Goal: Navigation & Orientation: Find specific page/section

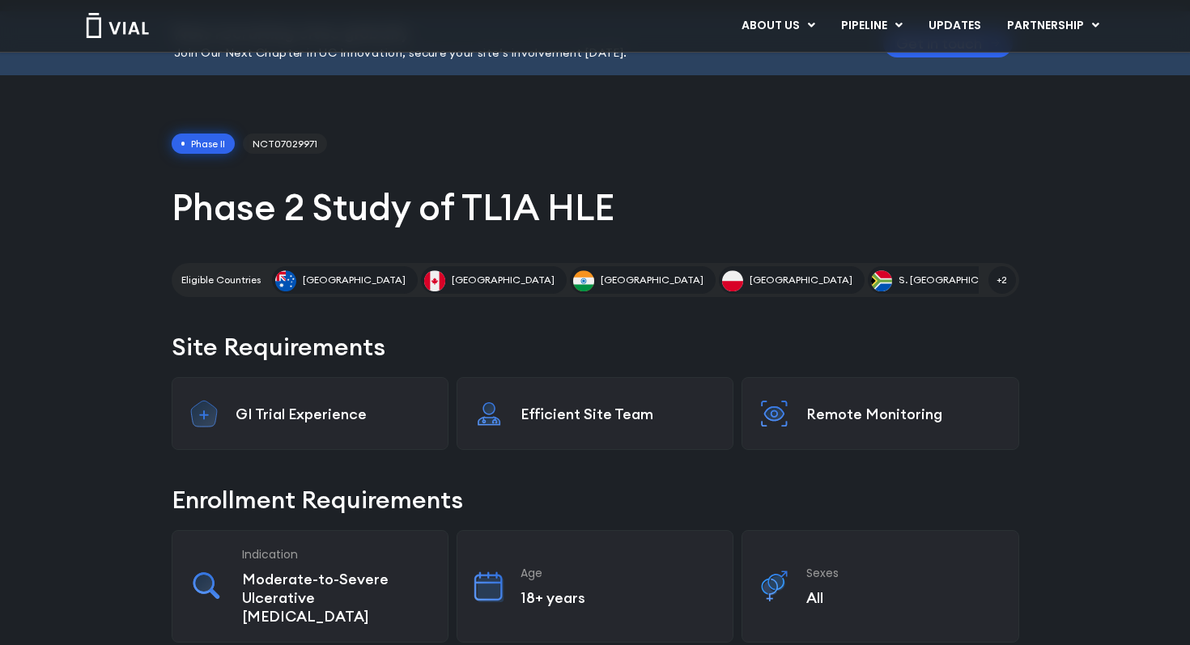
scroll to position [100, 0]
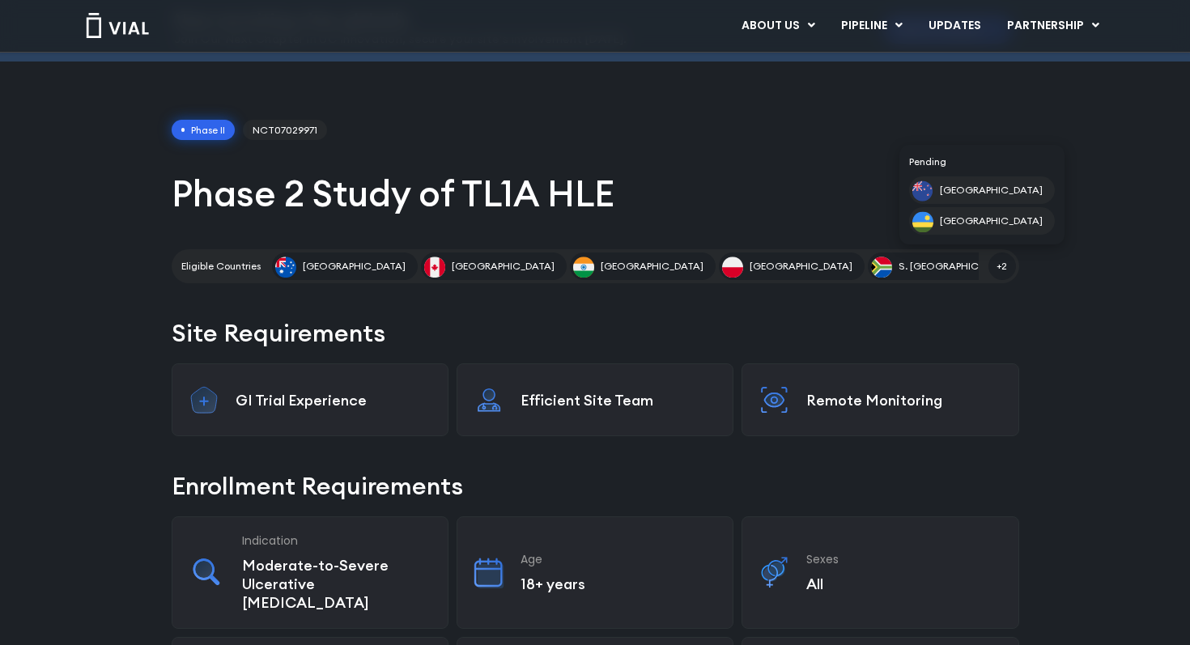
click at [1002, 265] on span "+2" at bounding box center [1002, 267] width 28 height 28
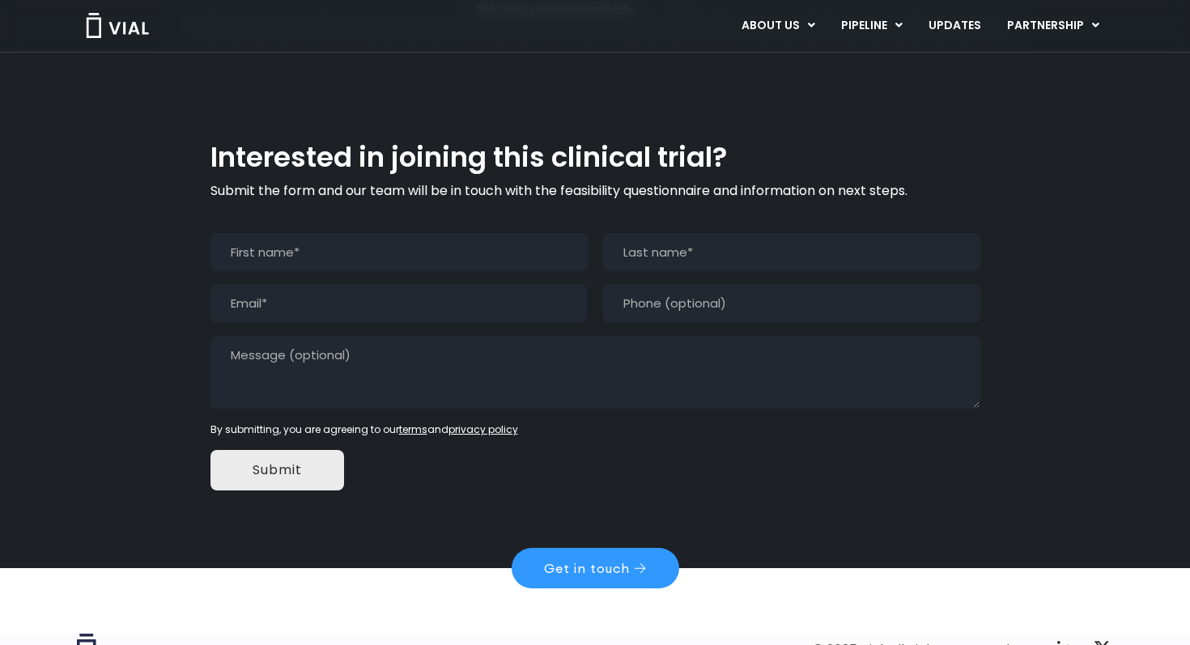
scroll to position [1407, 0]
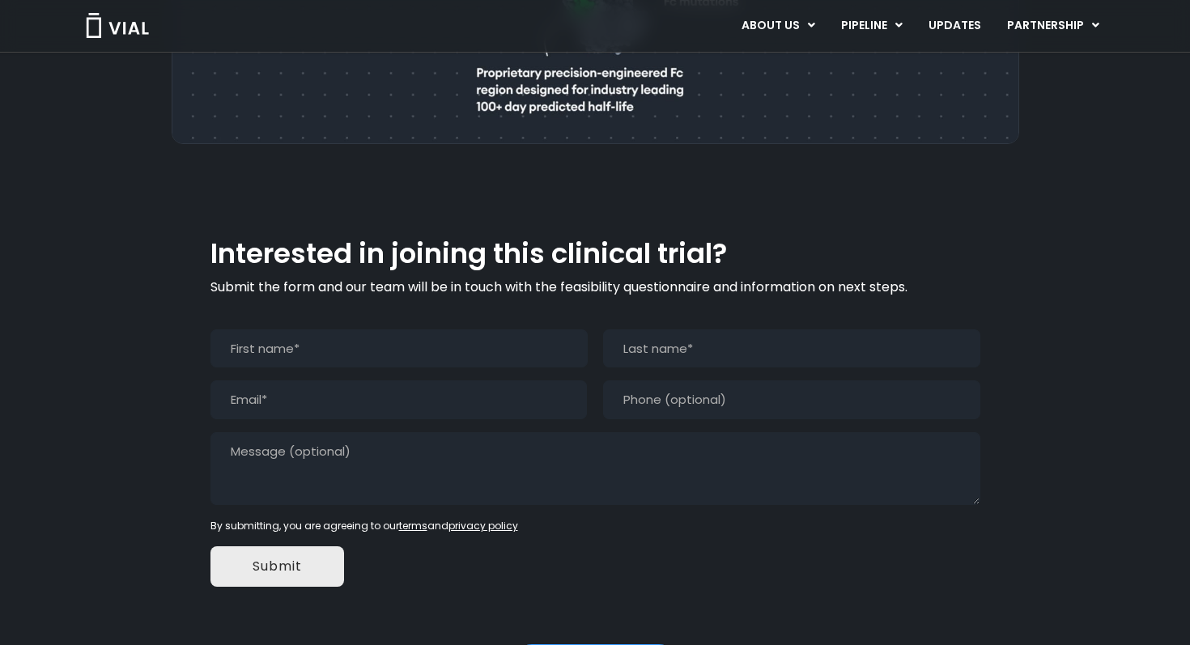
click at [126, 29] on img at bounding box center [117, 25] width 65 height 25
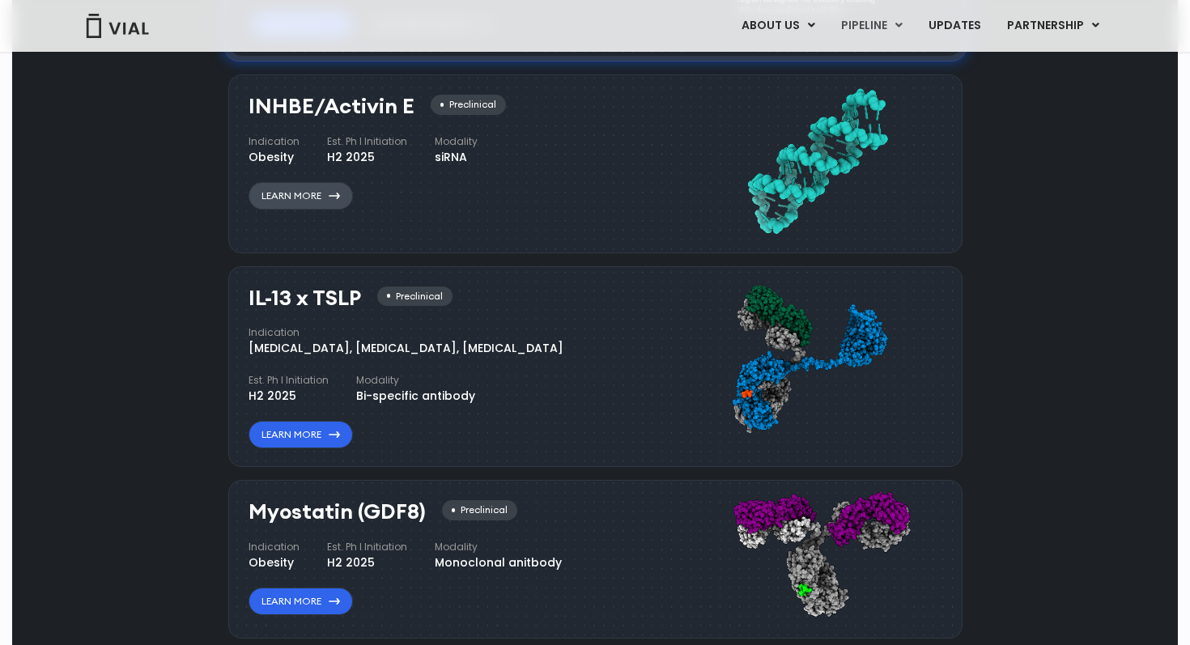
scroll to position [1347, 0]
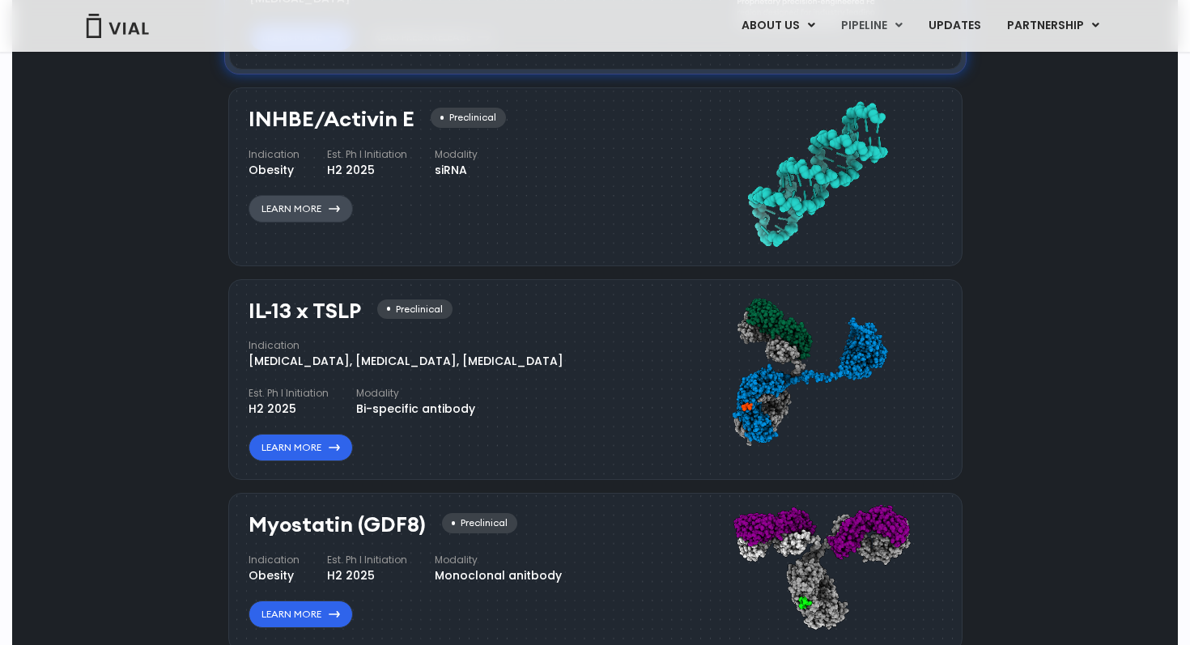
click at [291, 208] on link "Learn More" at bounding box center [300, 209] width 104 height 28
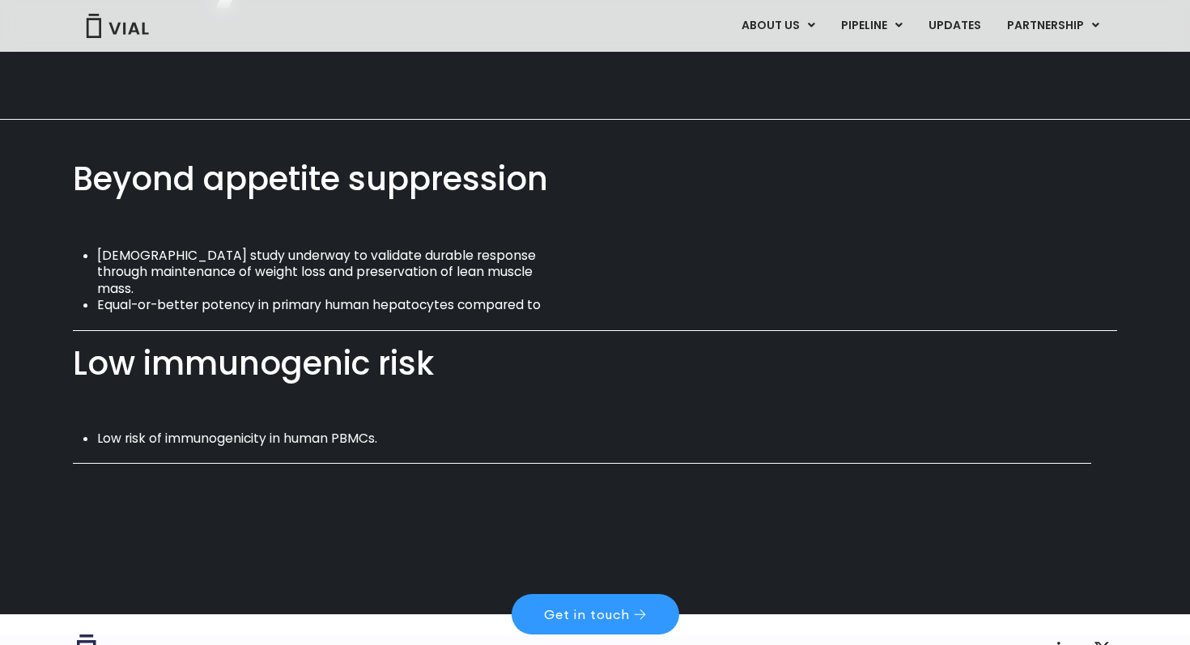
scroll to position [1019, 0]
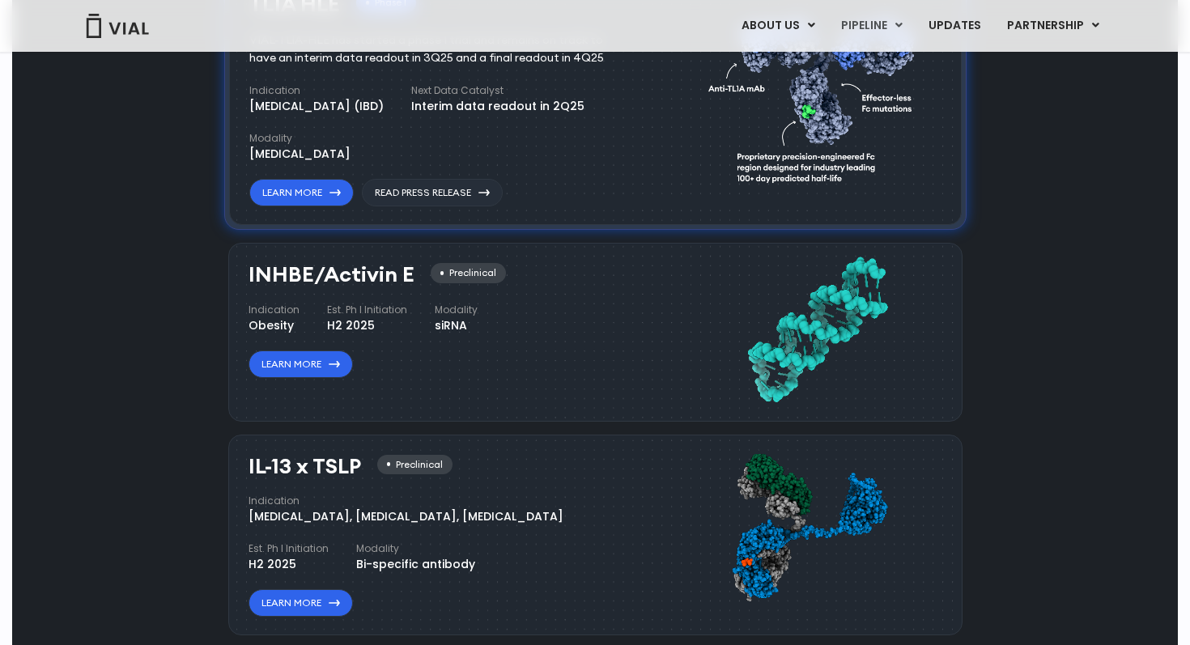
scroll to position [1190, 0]
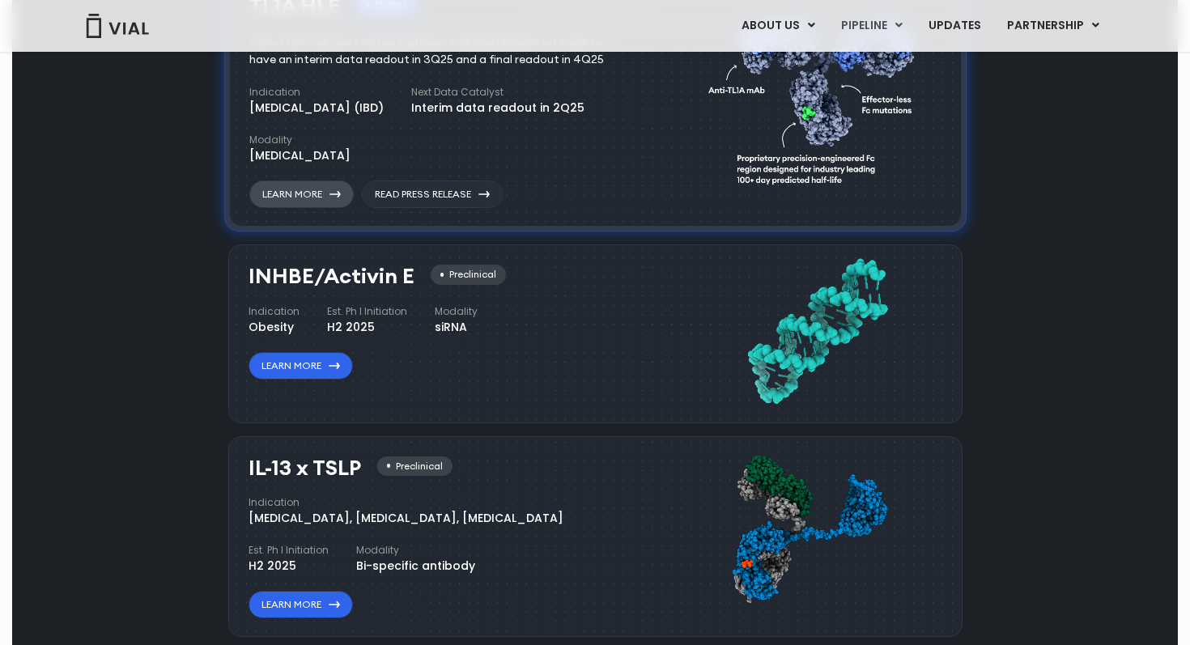
click at [312, 192] on link "Learn More" at bounding box center [301, 194] width 104 height 28
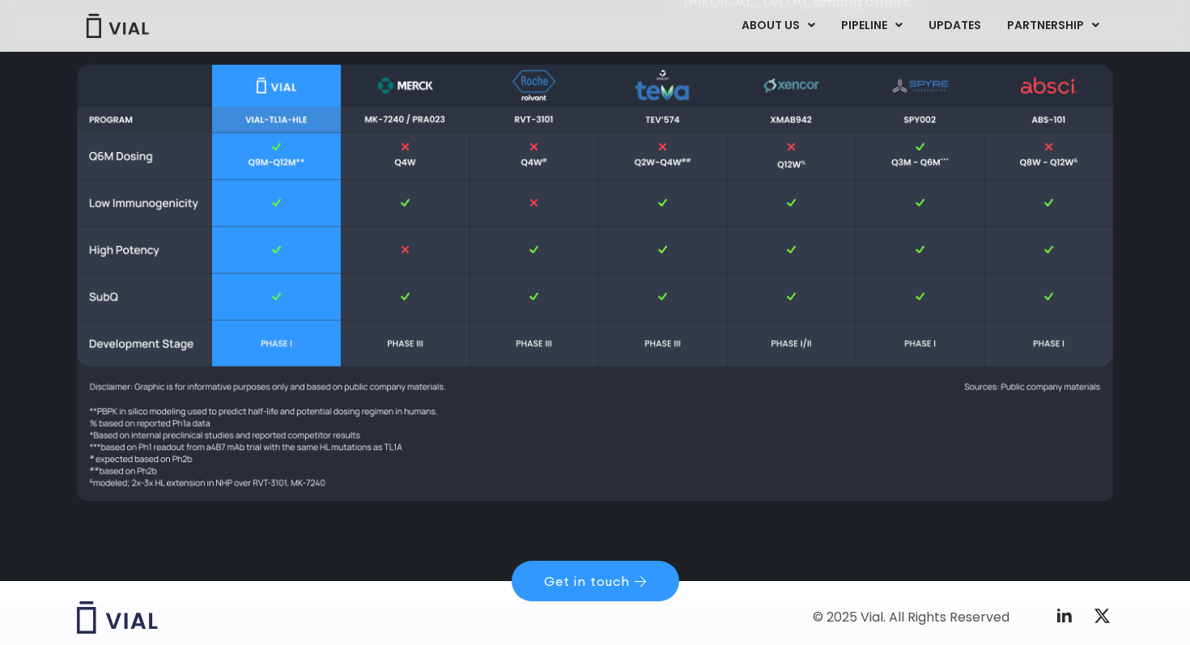
scroll to position [2308, 0]
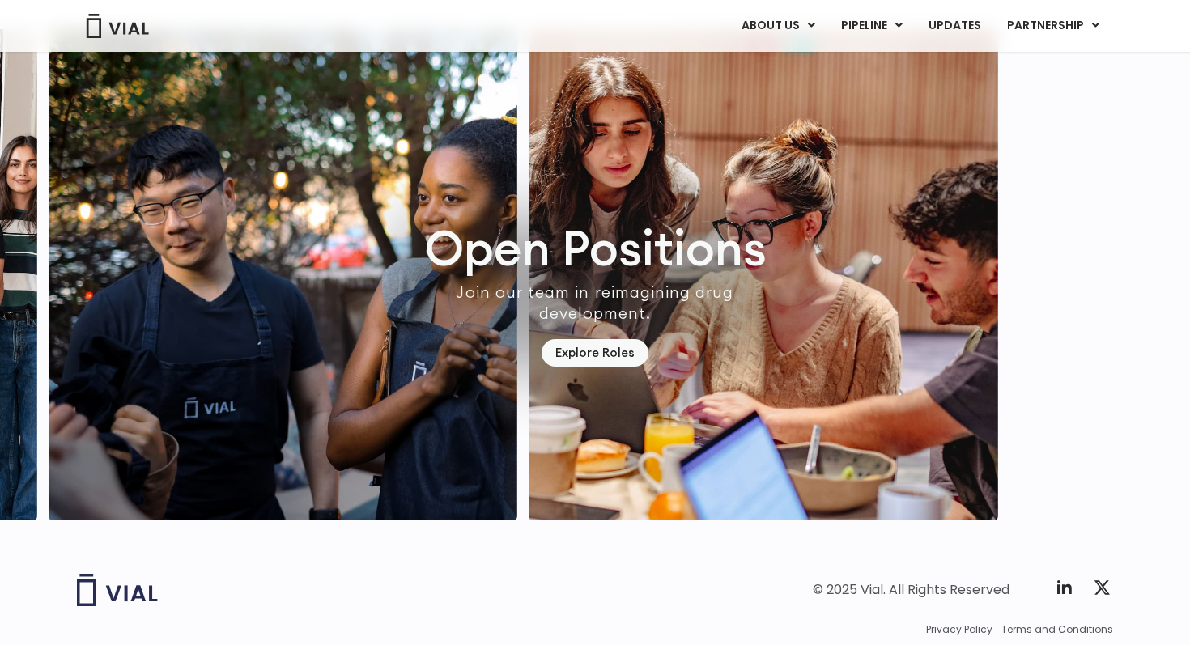
scroll to position [4680, 0]
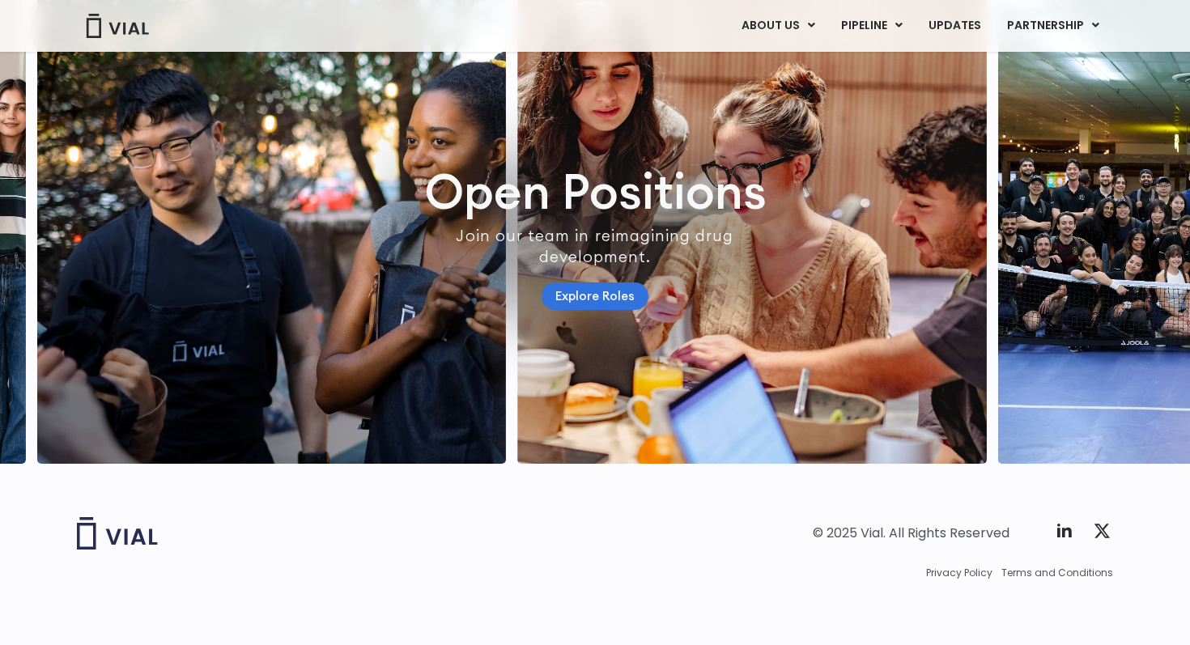
click at [583, 289] on link "Explore Roles" at bounding box center [594, 296] width 107 height 28
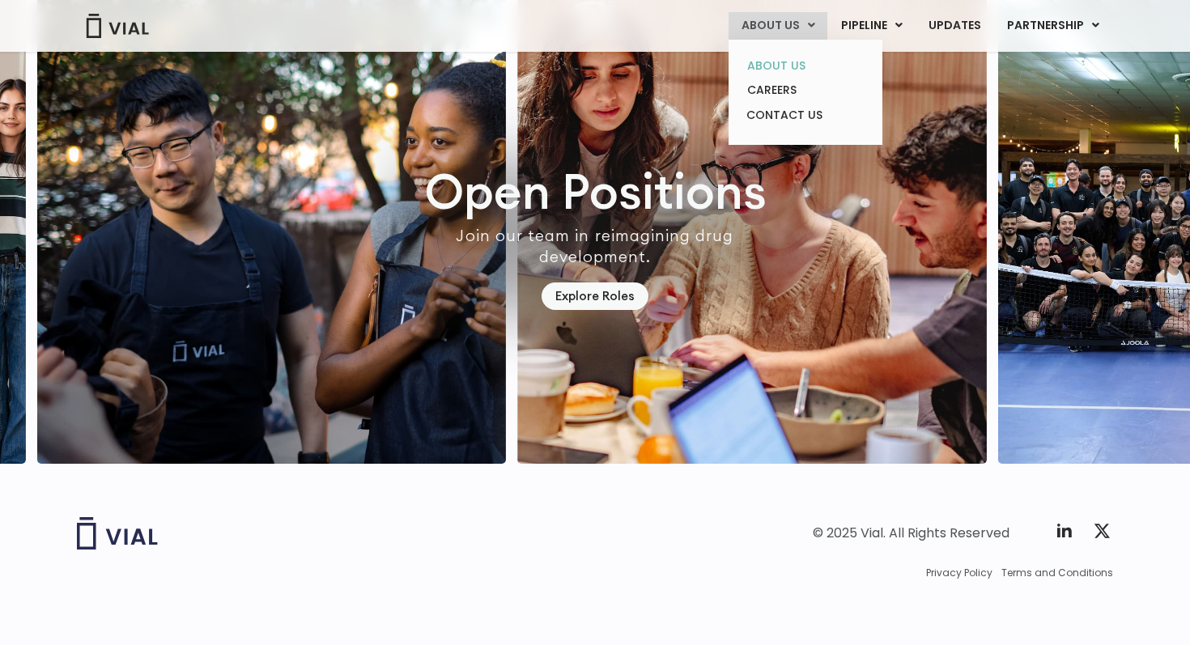
click at [775, 68] on link "ABOUT US" at bounding box center [805, 65] width 142 height 25
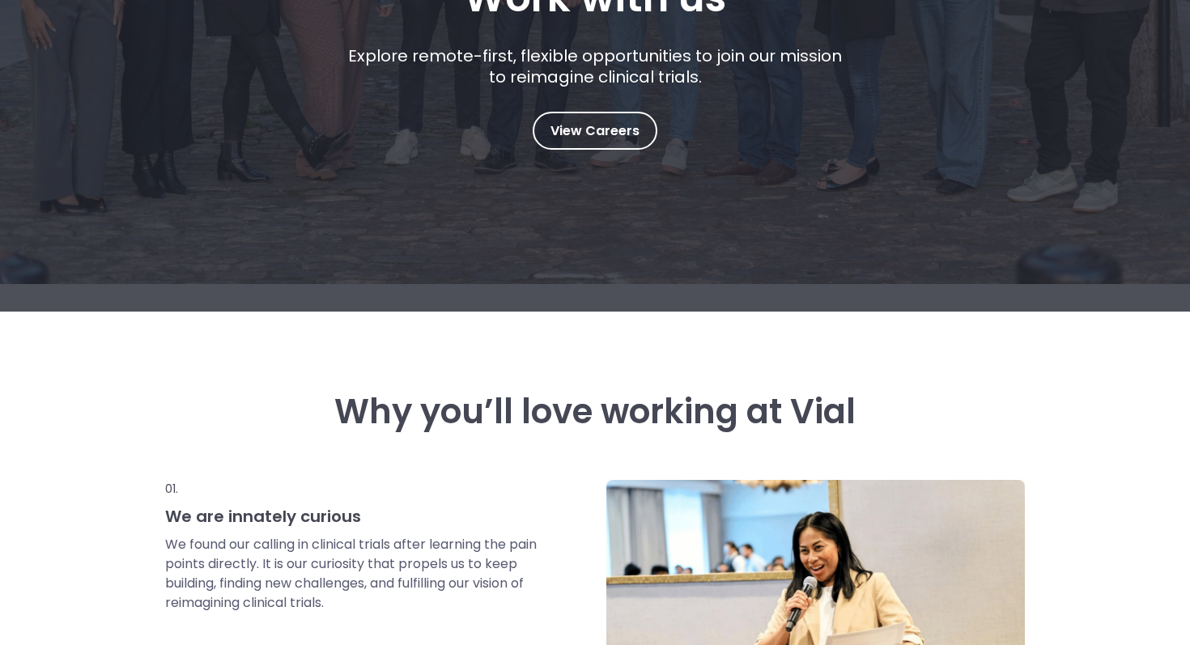
scroll to position [350, 0]
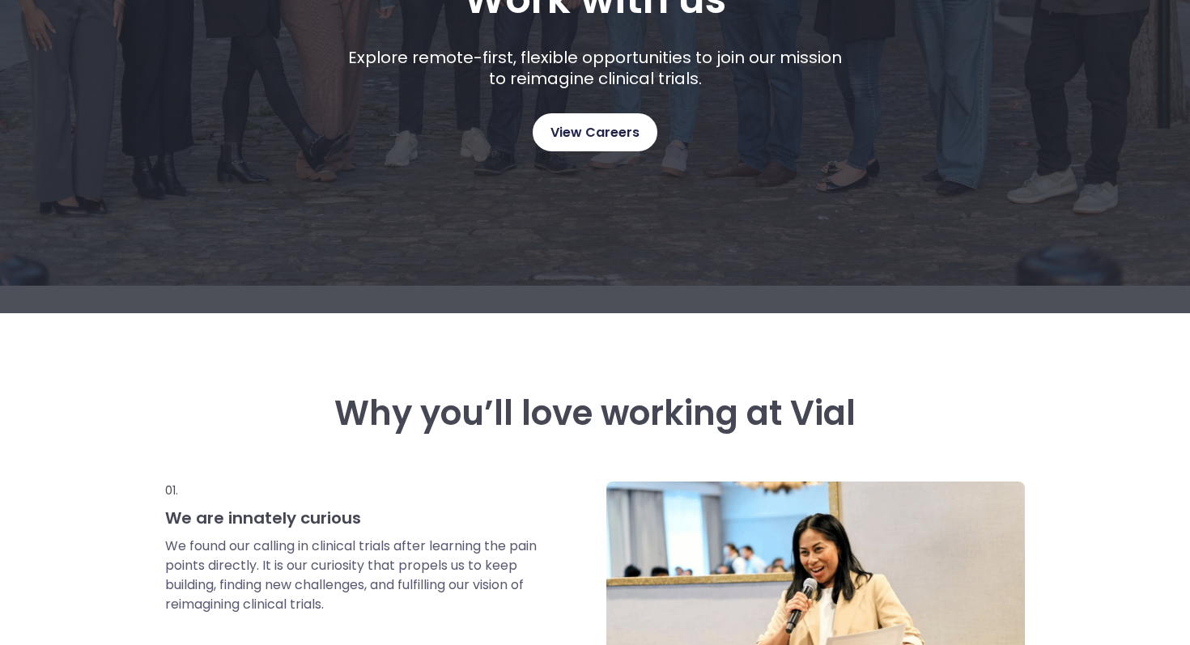
click at [571, 142] on span "View Careers" at bounding box center [594, 132] width 89 height 21
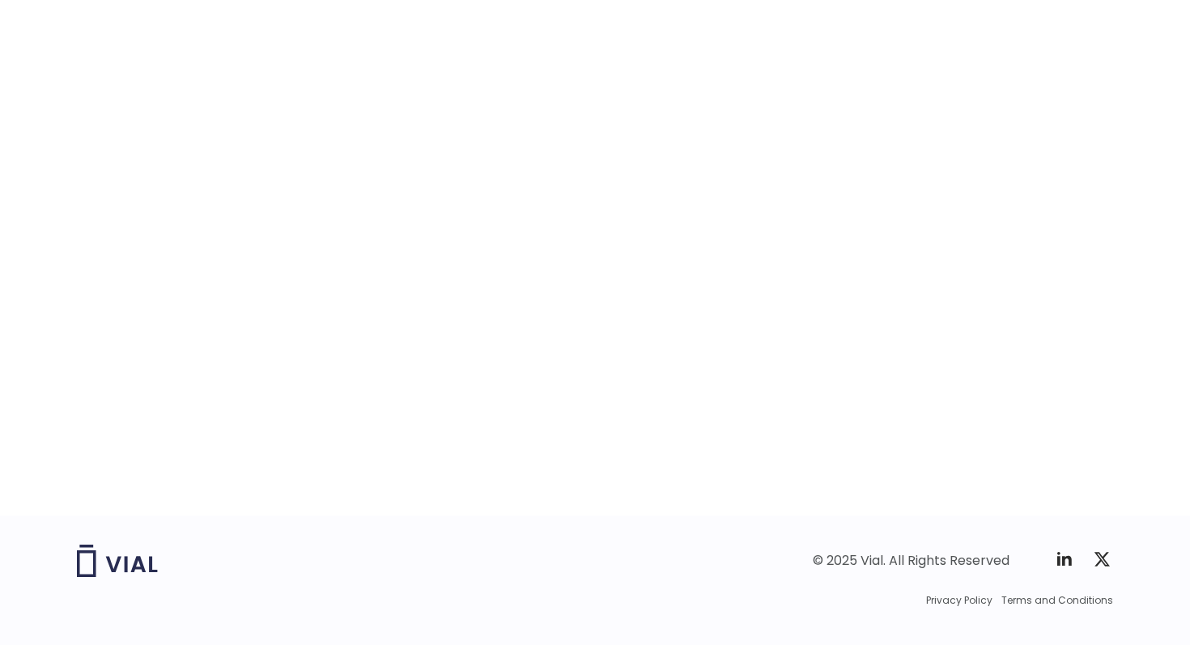
scroll to position [2517, 0]
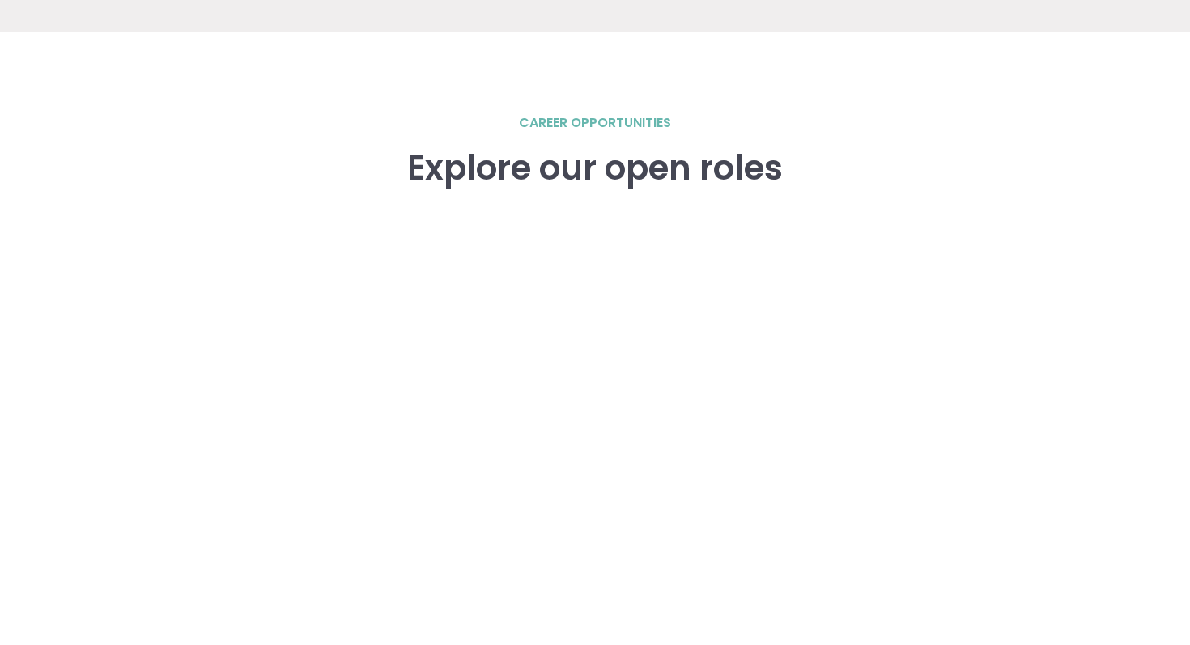
scroll to position [2239, 0]
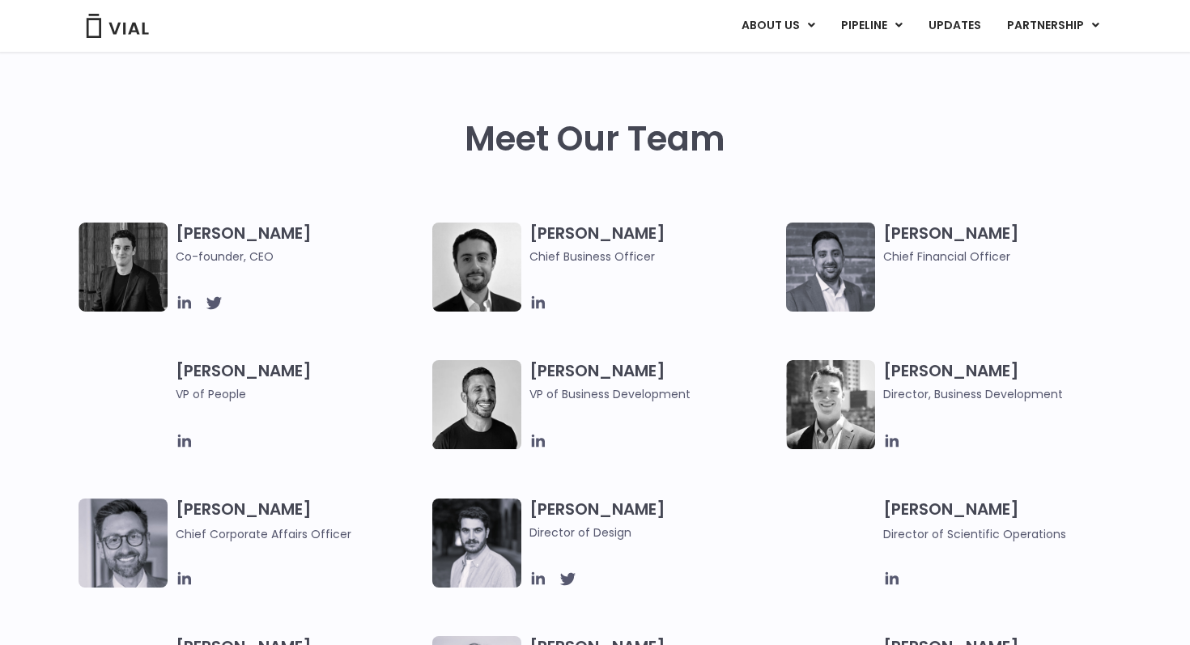
scroll to position [684, 0]
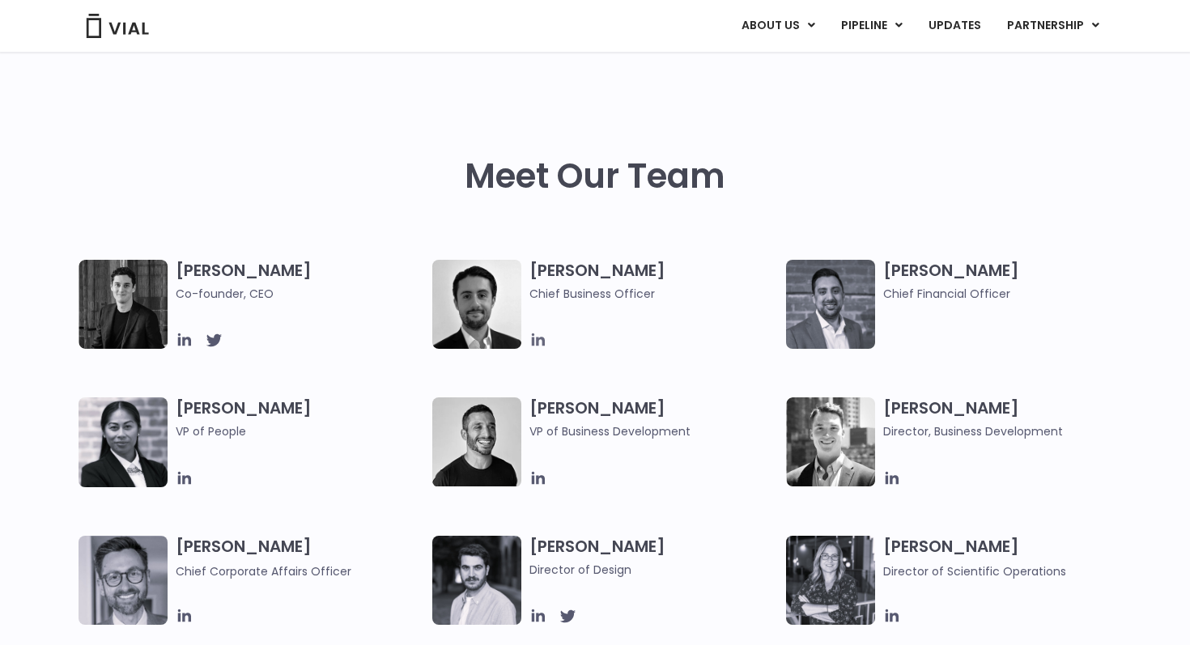
click at [539, 335] on icon at bounding box center [538, 340] width 18 height 18
click at [892, 474] on icon at bounding box center [892, 478] width 18 height 18
click at [534, 481] on icon at bounding box center [538, 478] width 18 height 18
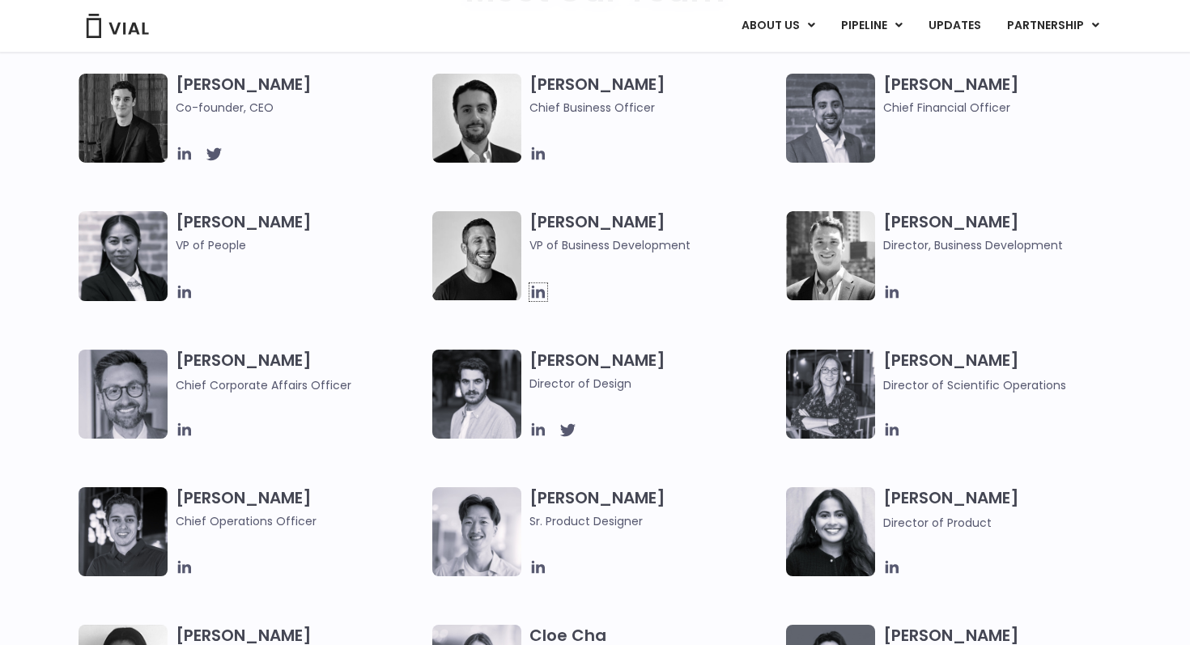
scroll to position [886, 0]
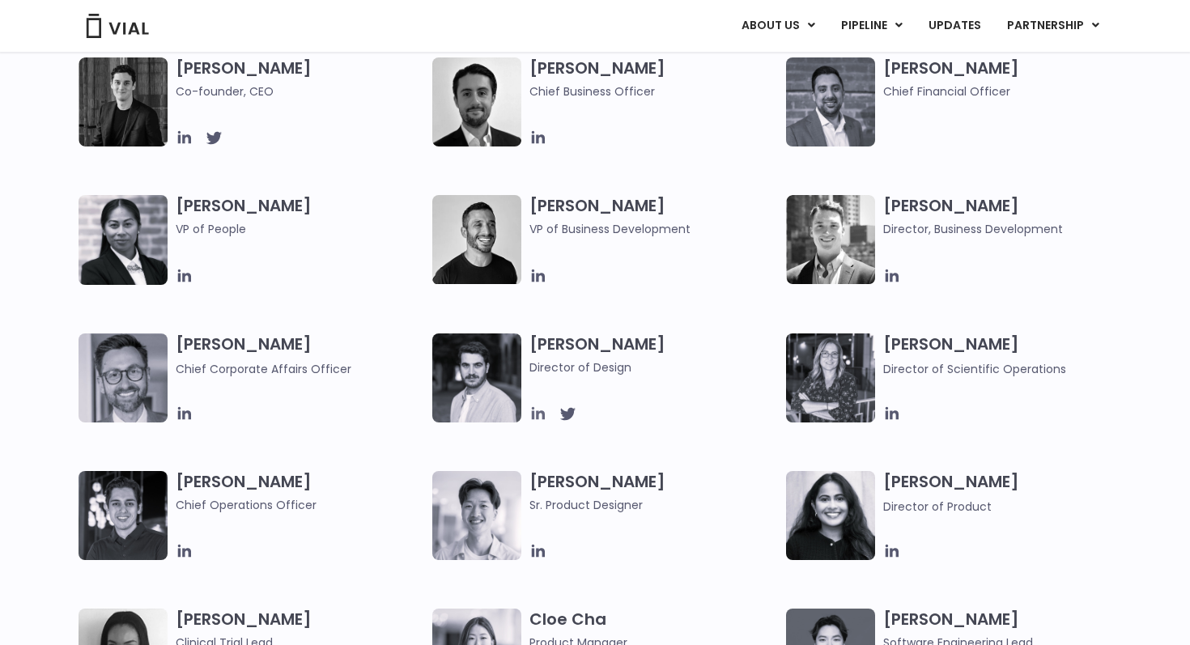
click at [544, 413] on icon at bounding box center [538, 413] width 13 height 13
click at [893, 415] on icon at bounding box center [892, 414] width 18 height 18
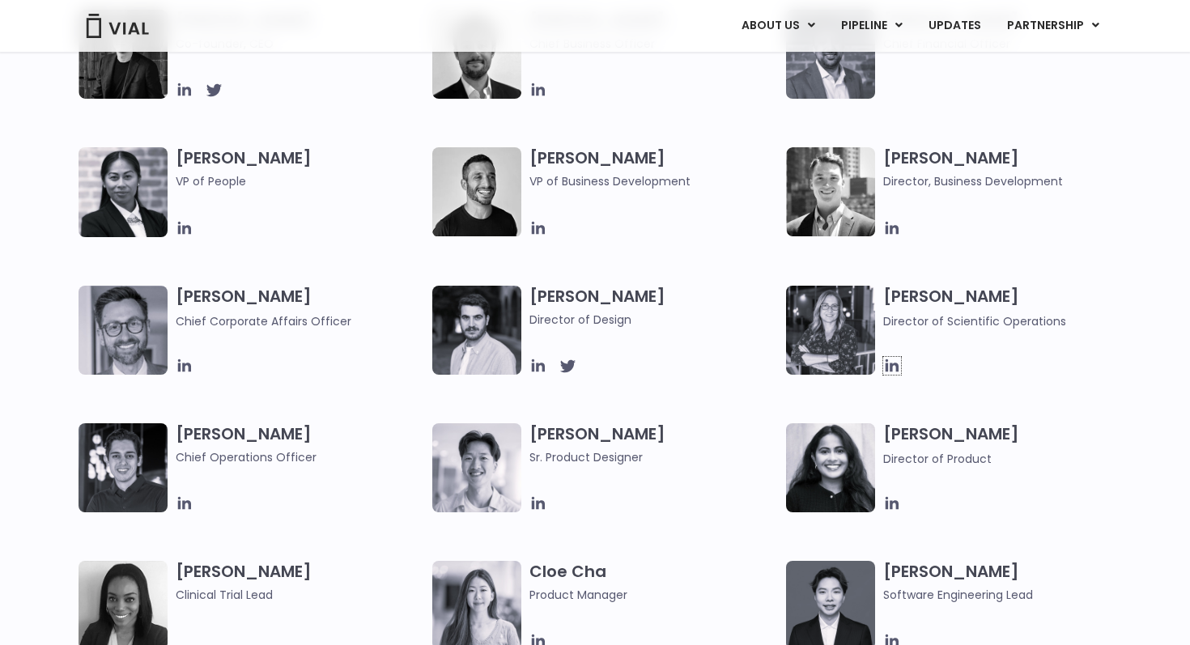
scroll to position [1005, 0]
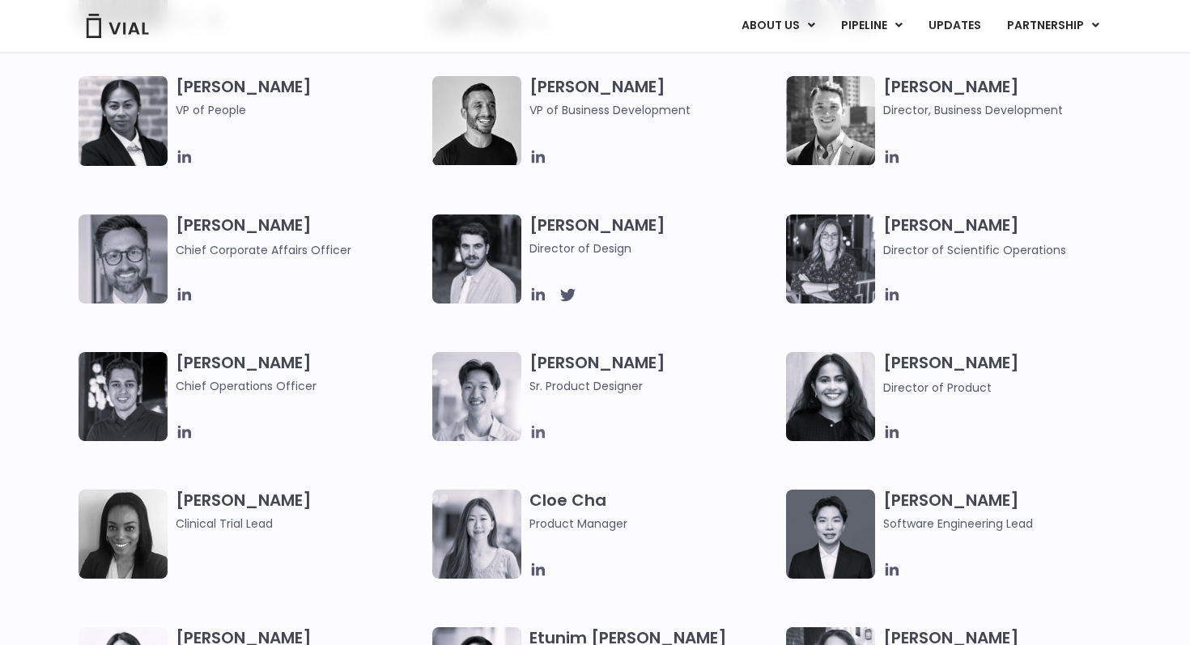
click at [542, 435] on icon at bounding box center [538, 432] width 13 height 13
click at [891, 423] on icon at bounding box center [892, 432] width 18 height 18
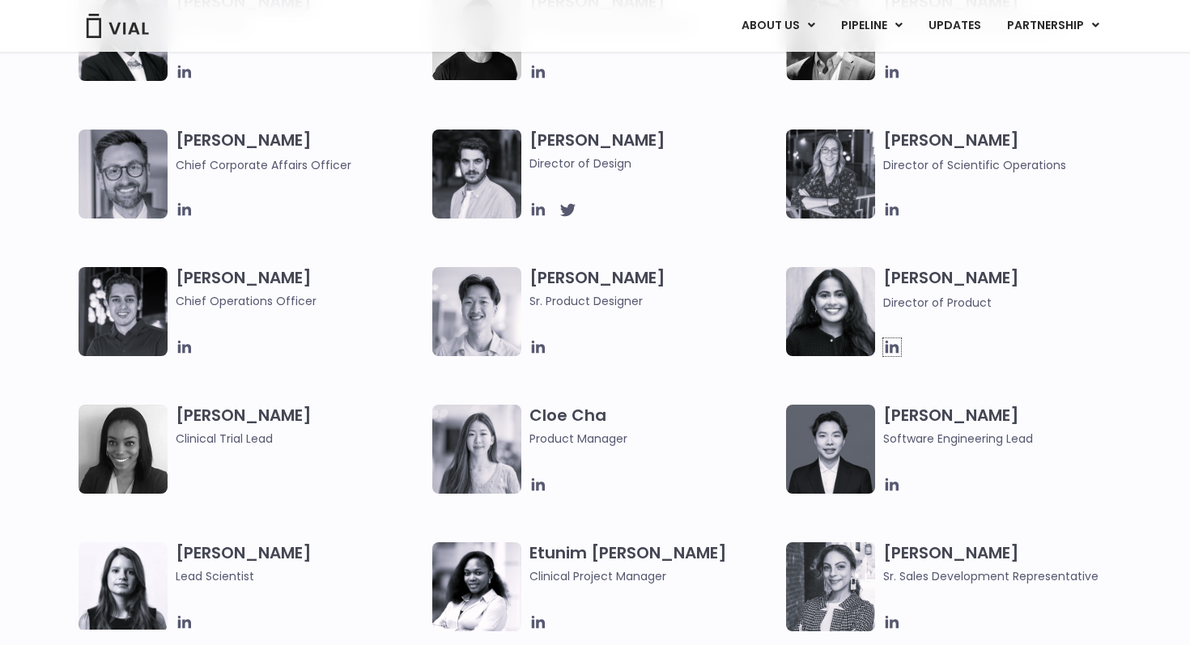
scroll to position [1094, 0]
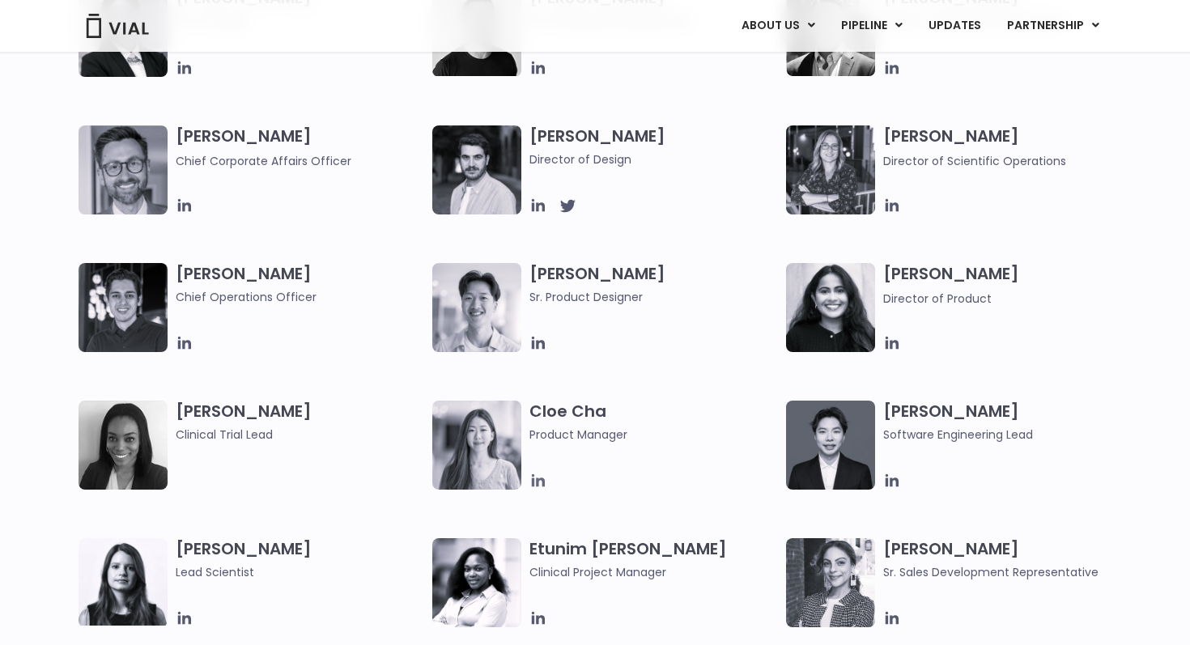
click at [537, 483] on icon at bounding box center [538, 480] width 13 height 13
click at [897, 481] on icon at bounding box center [891, 480] width 13 height 13
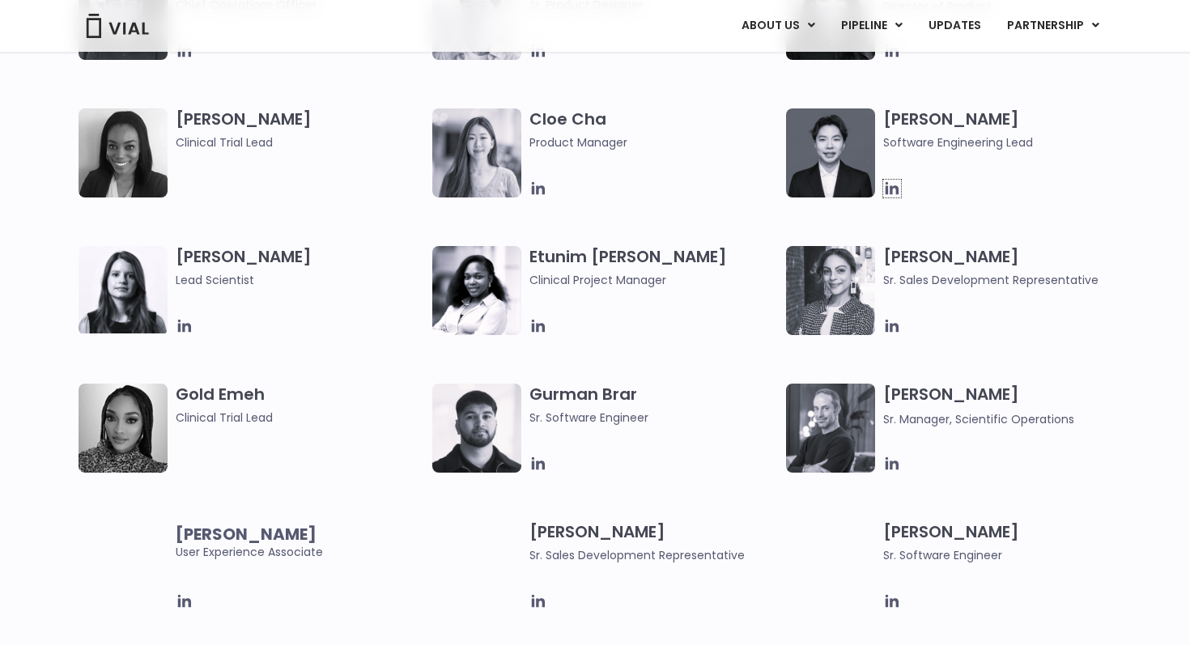
scroll to position [1406, 0]
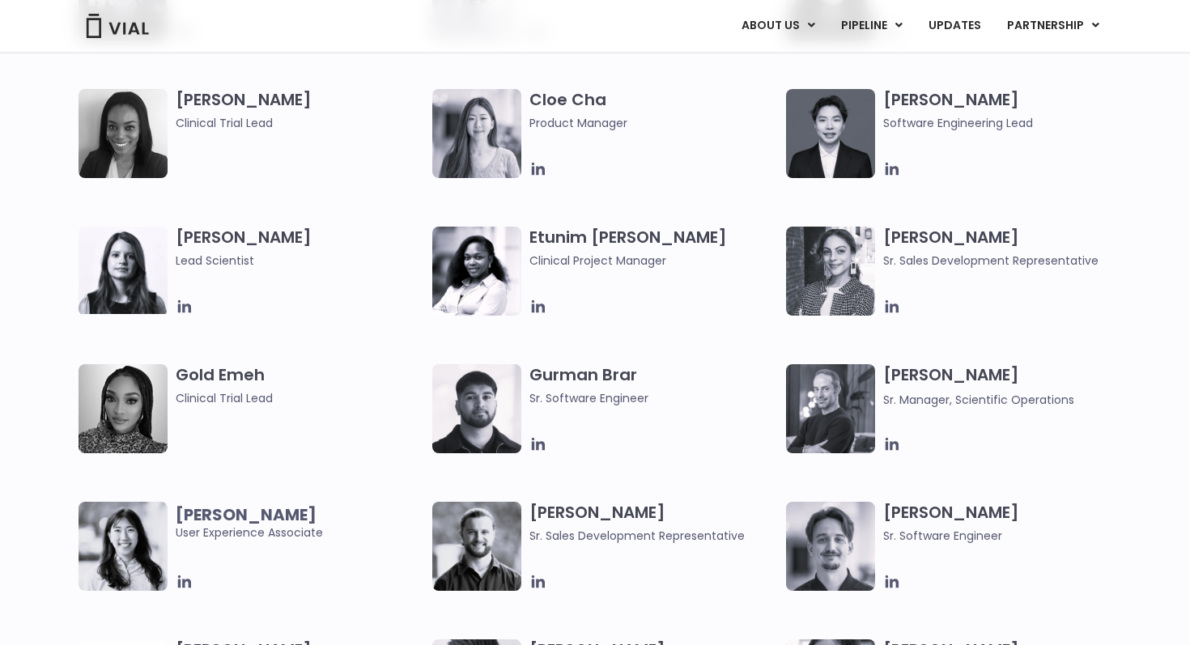
click at [174, 299] on div "Elia Lopez Lead Scientist" at bounding box center [256, 271] width 354 height 89
click at [179, 304] on icon at bounding box center [184, 306] width 13 height 13
click at [539, 308] on icon at bounding box center [538, 307] width 18 height 18
click at [884, 314] on icon at bounding box center [892, 307] width 18 height 18
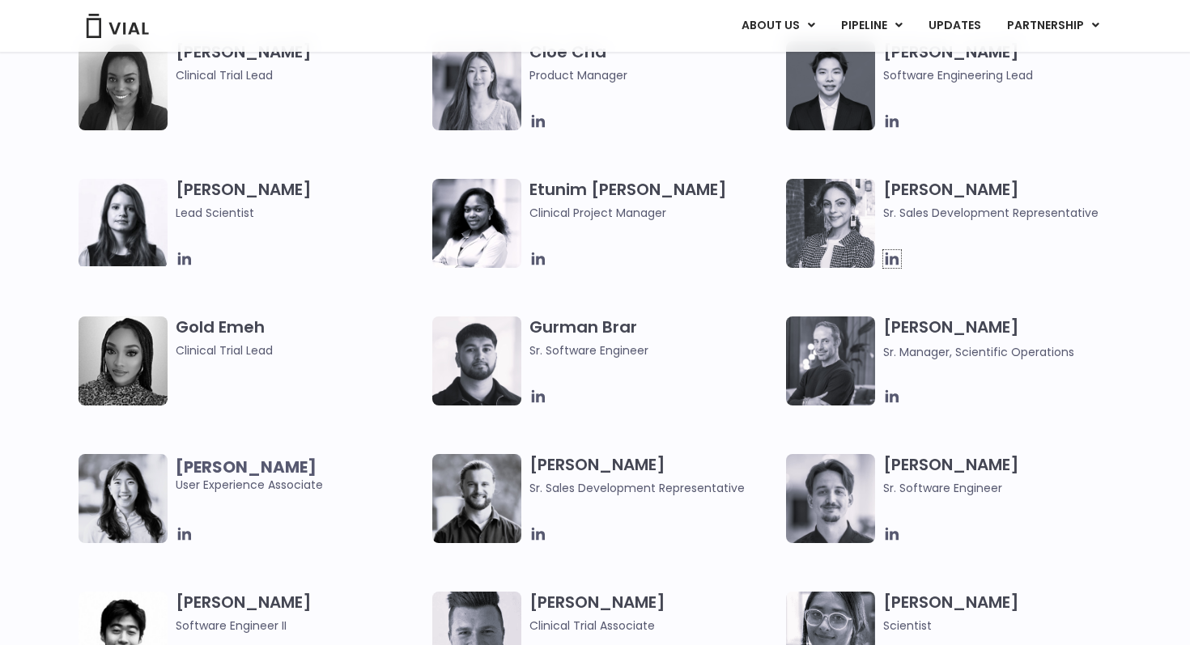
scroll to position [1462, 0]
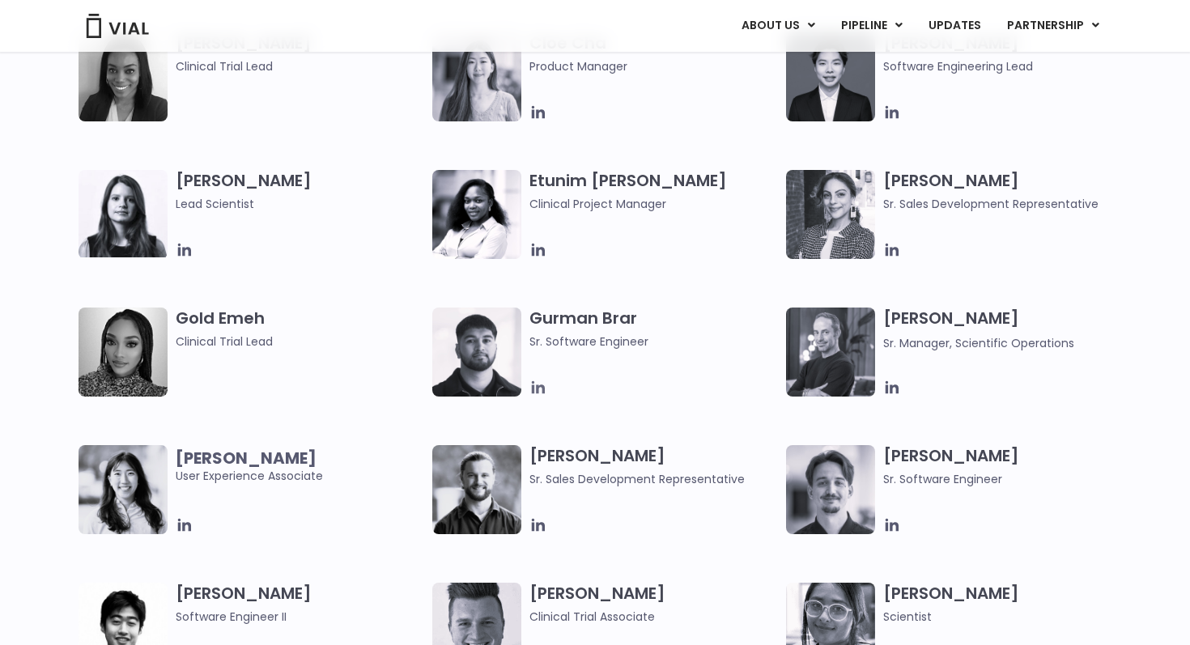
click at [534, 388] on icon at bounding box center [538, 388] width 18 height 18
click at [885, 382] on icon at bounding box center [892, 388] width 18 height 18
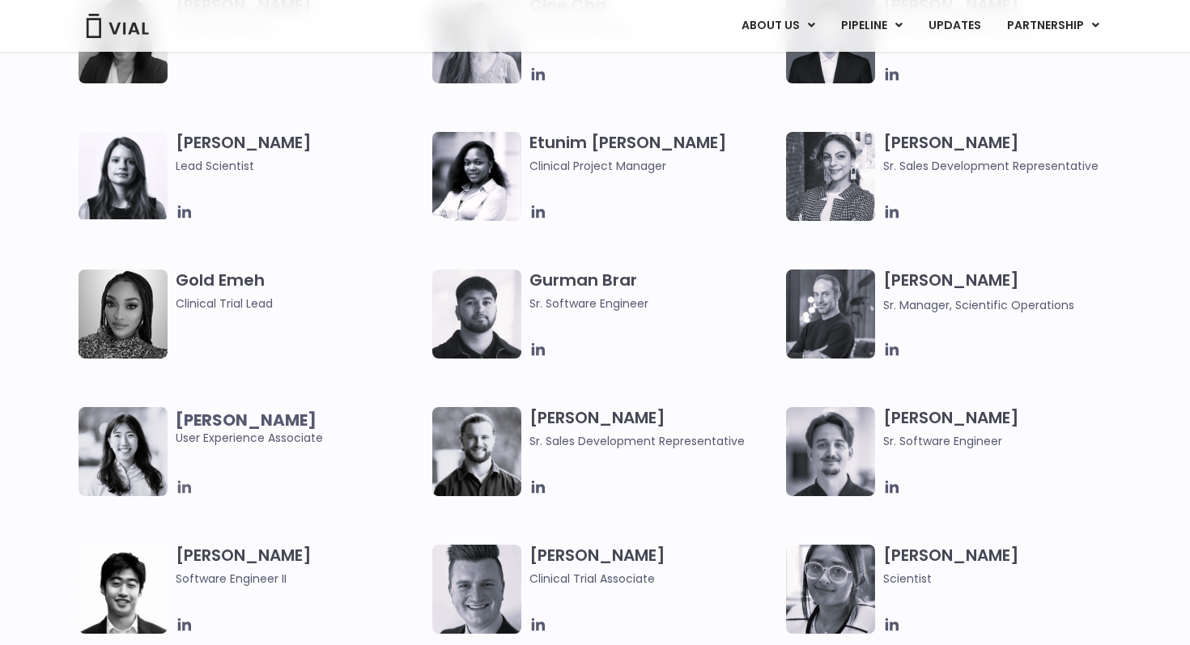
click at [179, 489] on icon at bounding box center [184, 487] width 13 height 13
click at [538, 488] on icon at bounding box center [538, 487] width 13 height 13
click at [889, 490] on icon at bounding box center [892, 487] width 18 height 18
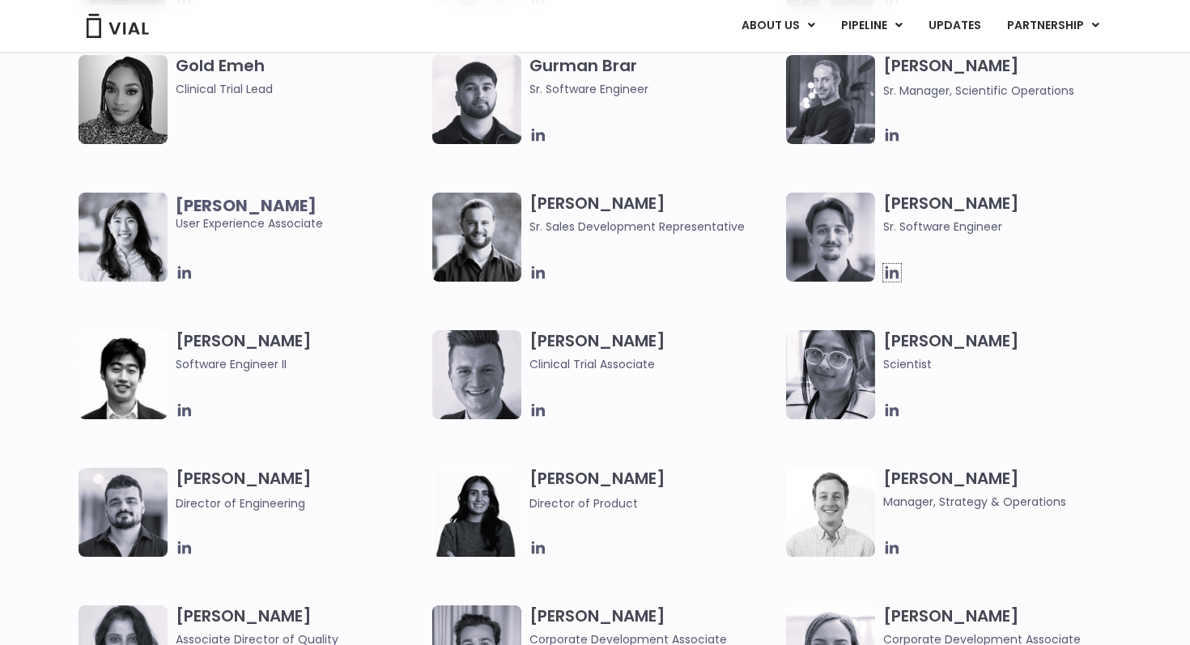
scroll to position [1736, 0]
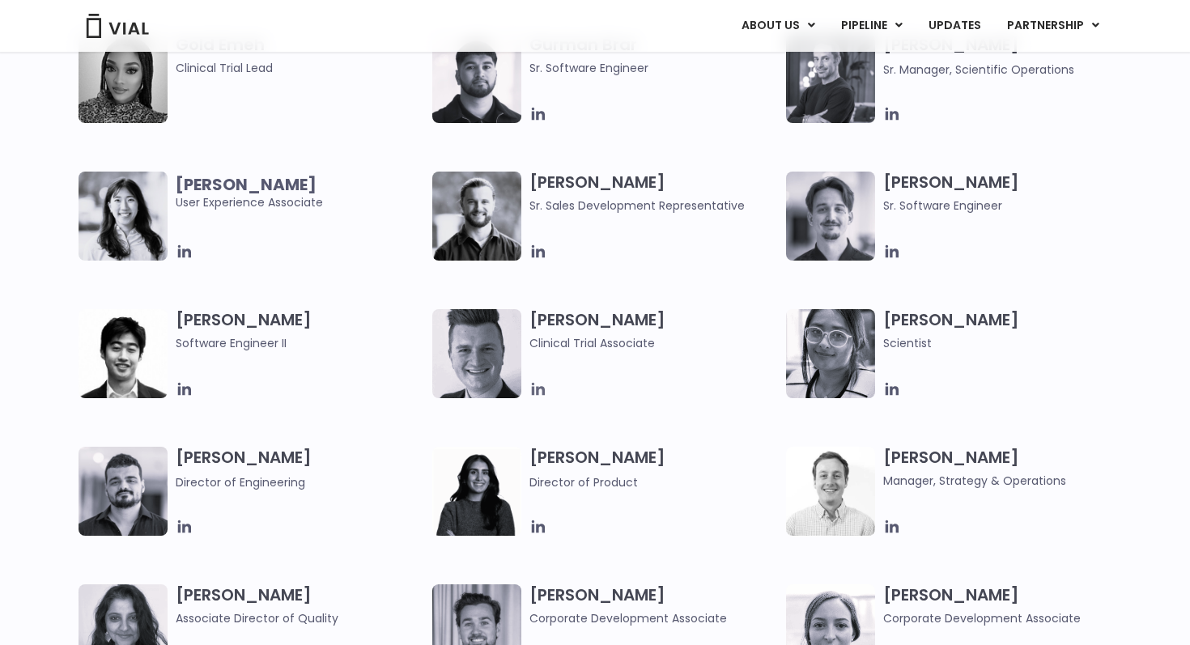
click at [543, 391] on icon at bounding box center [538, 389] width 13 height 13
click at [182, 535] on icon at bounding box center [185, 527] width 18 height 18
click at [526, 522] on div "Ira Saini Director of Product" at bounding box center [609, 491] width 354 height 89
click at [532, 524] on icon at bounding box center [538, 526] width 13 height 13
click at [890, 527] on icon at bounding box center [891, 526] width 13 height 13
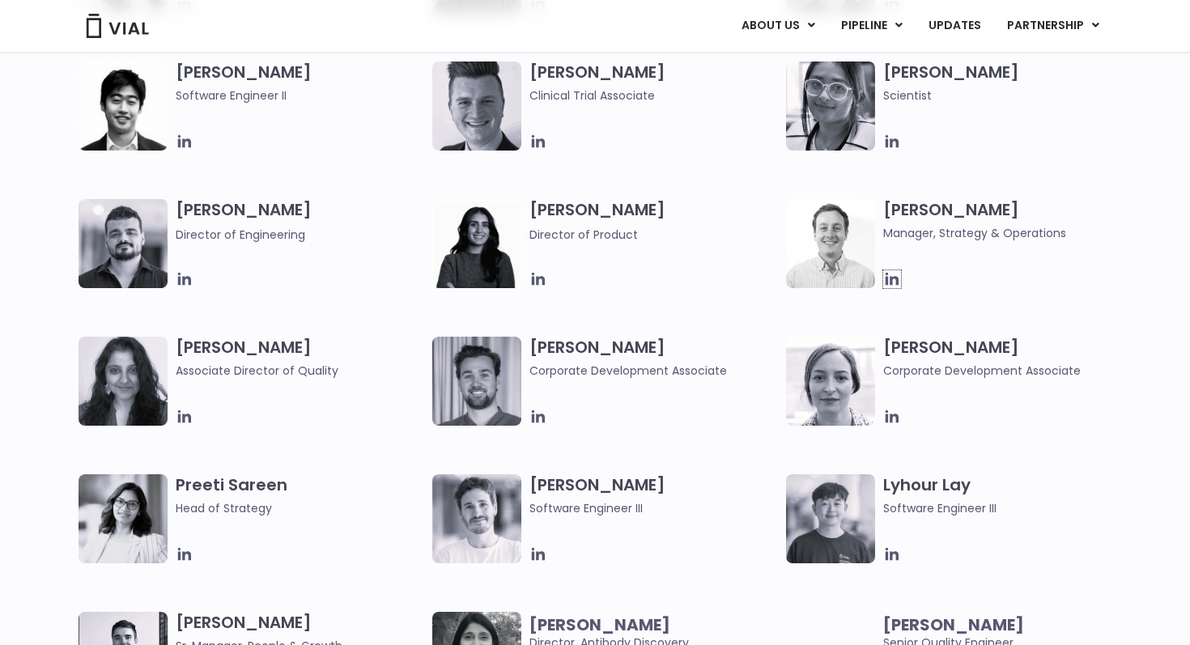
scroll to position [2002, 0]
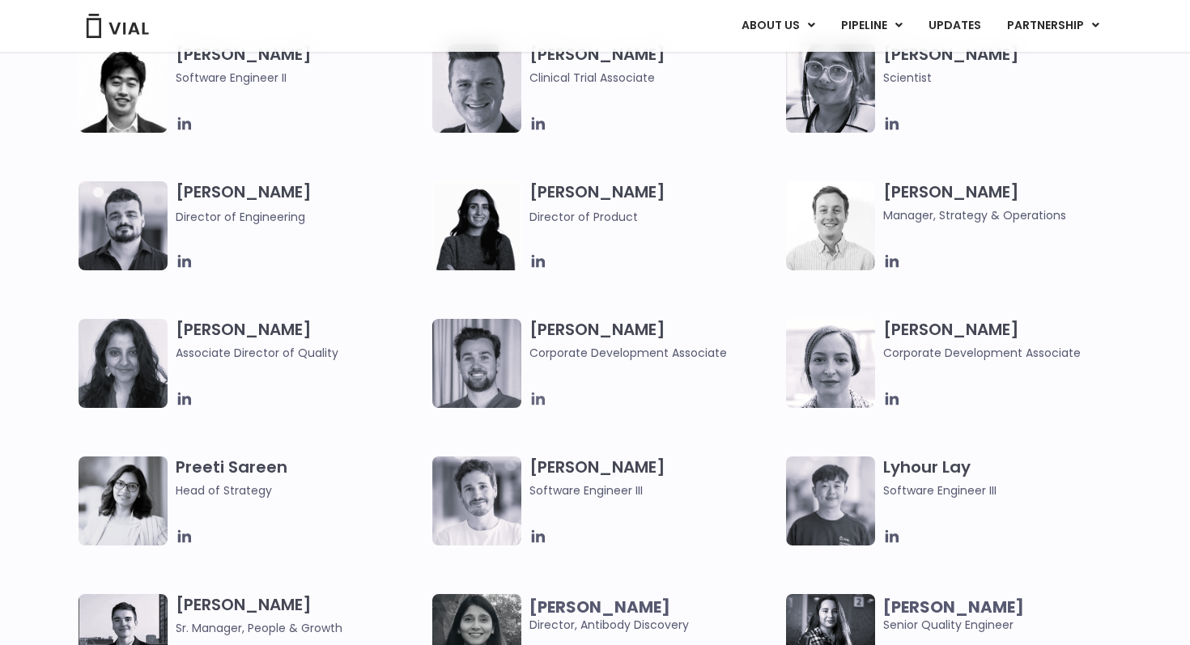
click at [534, 405] on icon at bounding box center [538, 399] width 18 height 18
click at [895, 400] on icon at bounding box center [892, 399] width 18 height 18
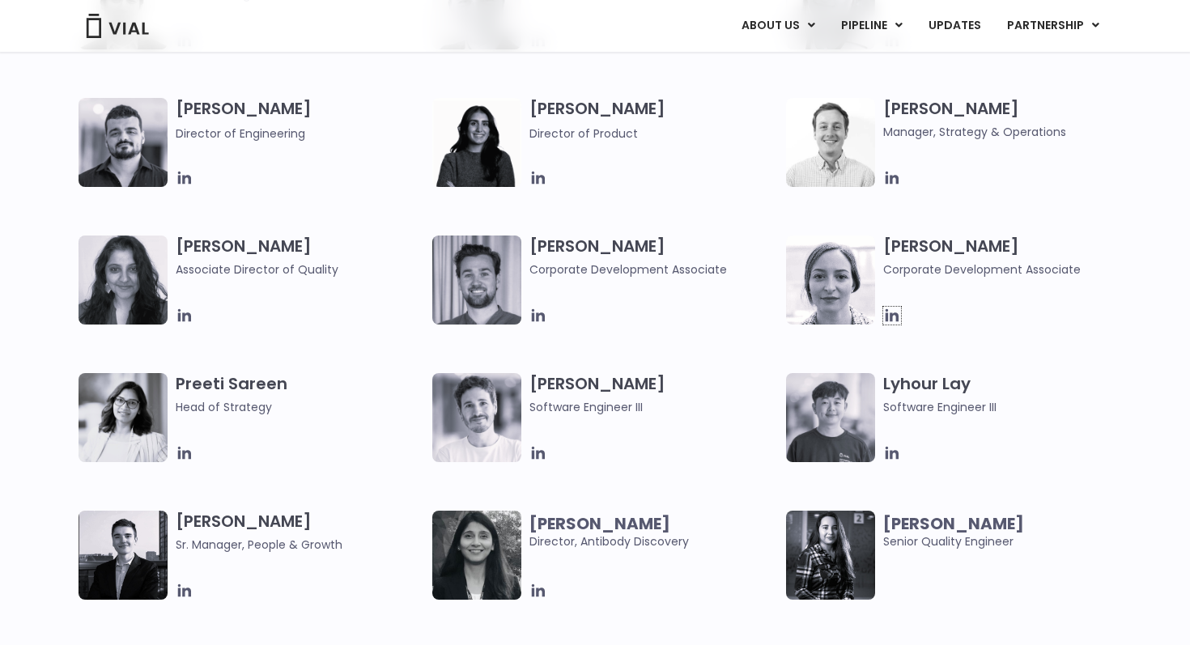
scroll to position [2101, 0]
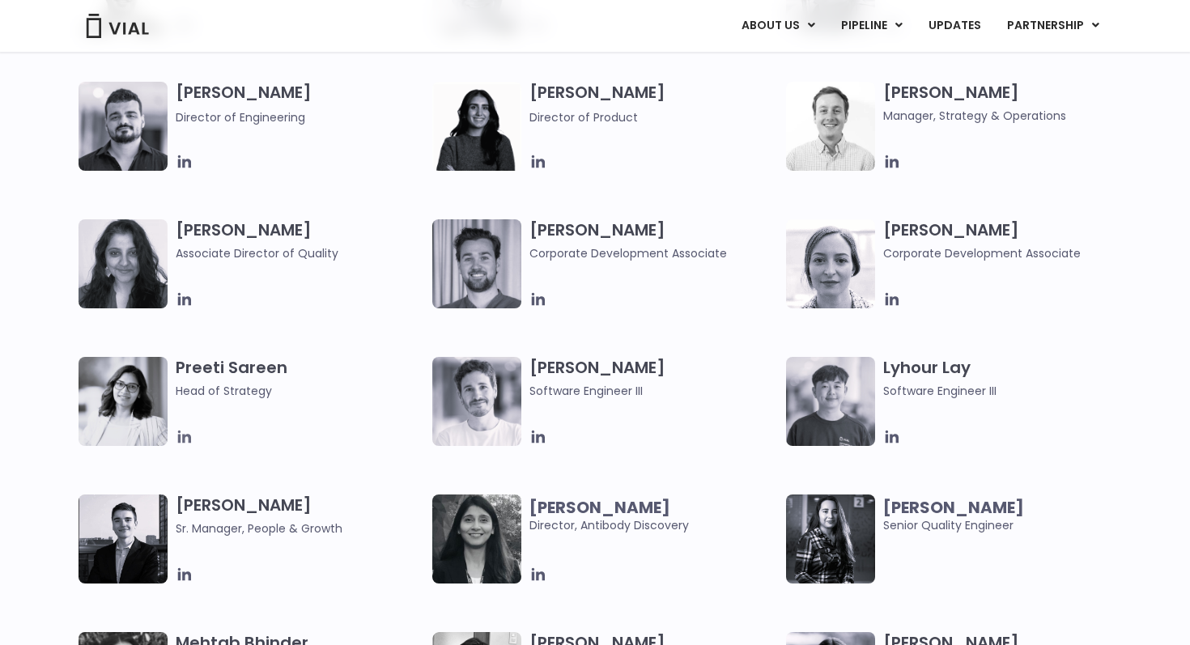
click at [185, 444] on icon at bounding box center [185, 437] width 18 height 18
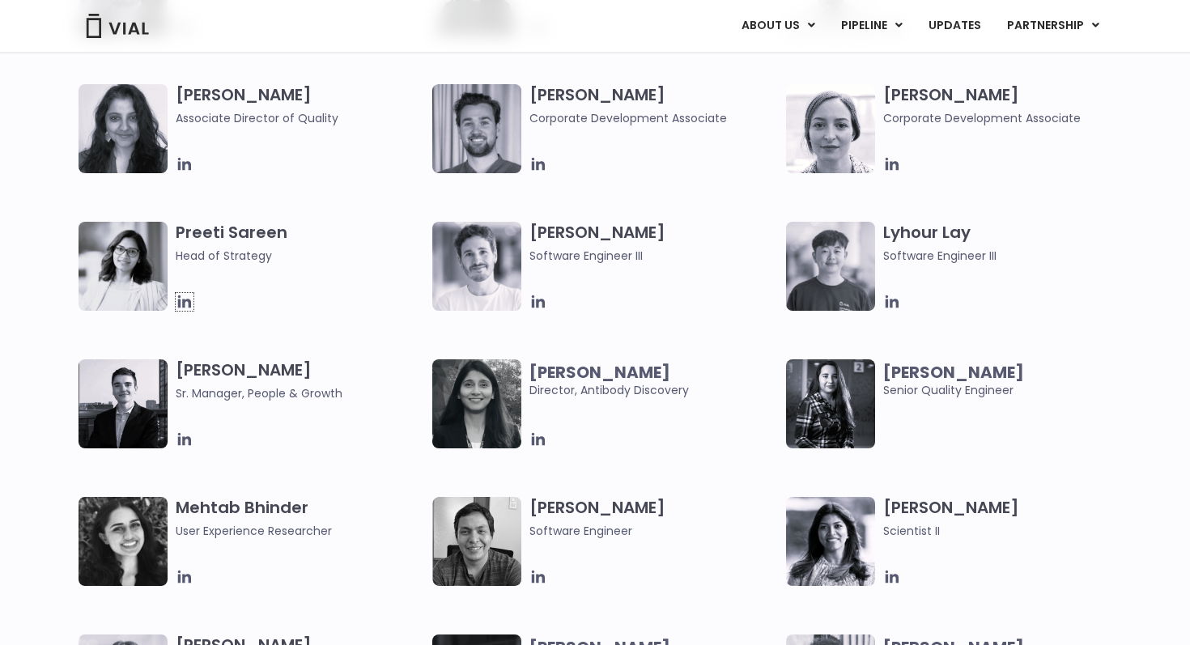
scroll to position [2242, 0]
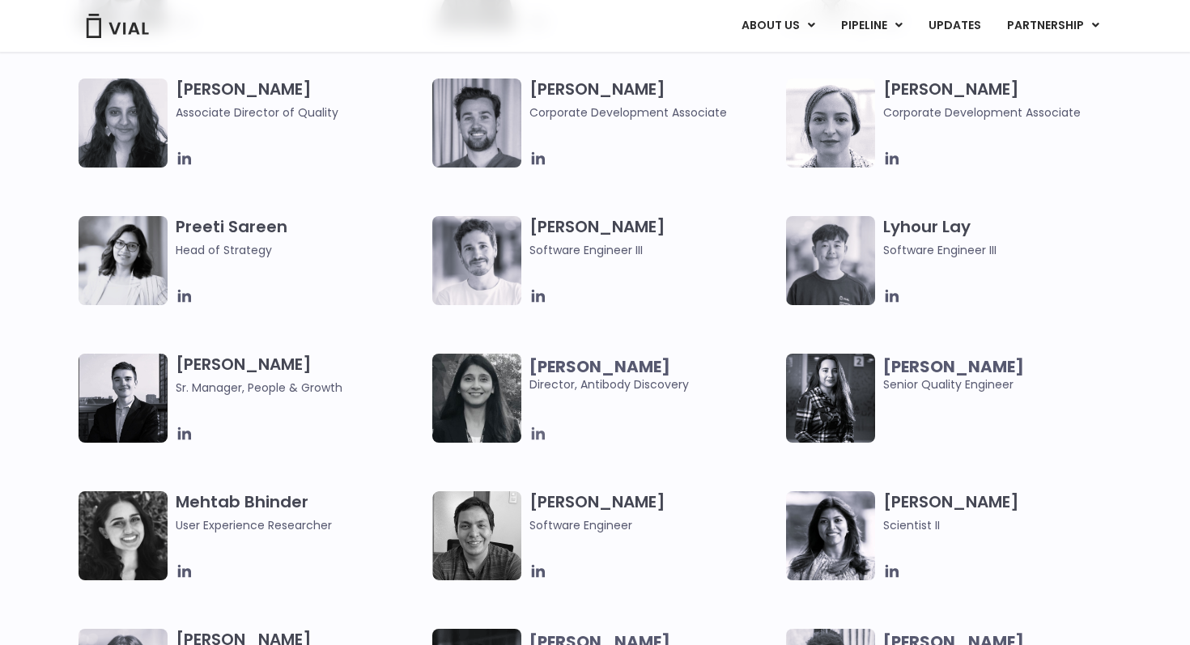
click at [542, 434] on icon at bounding box center [538, 433] width 13 height 13
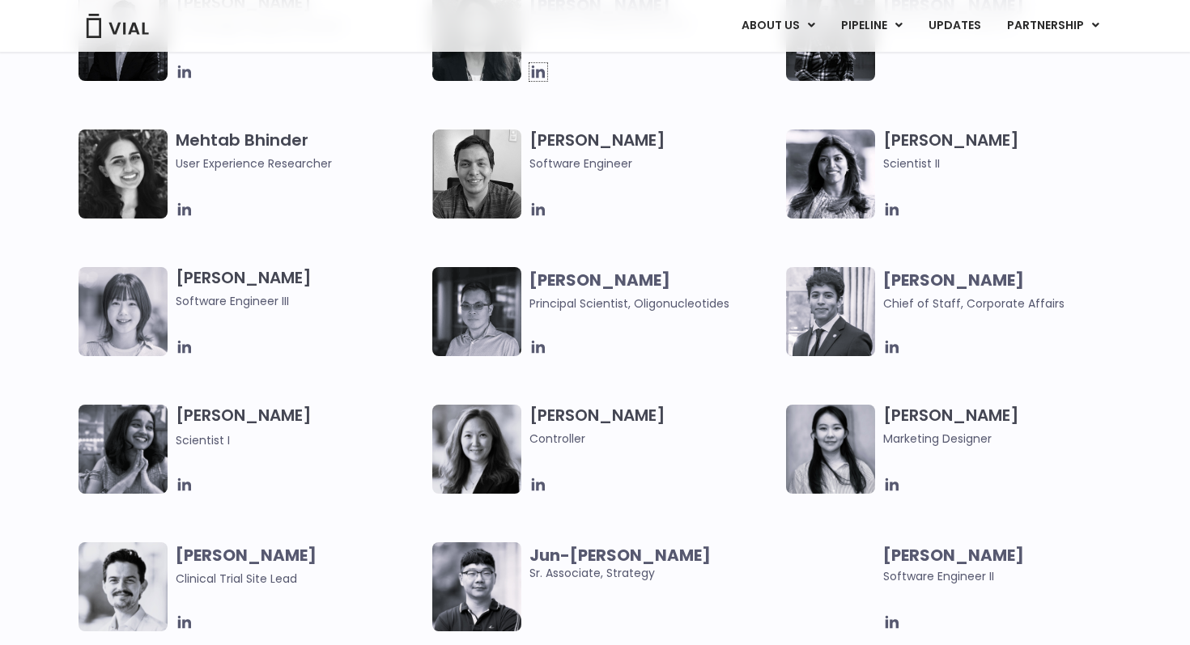
scroll to position [2606, 0]
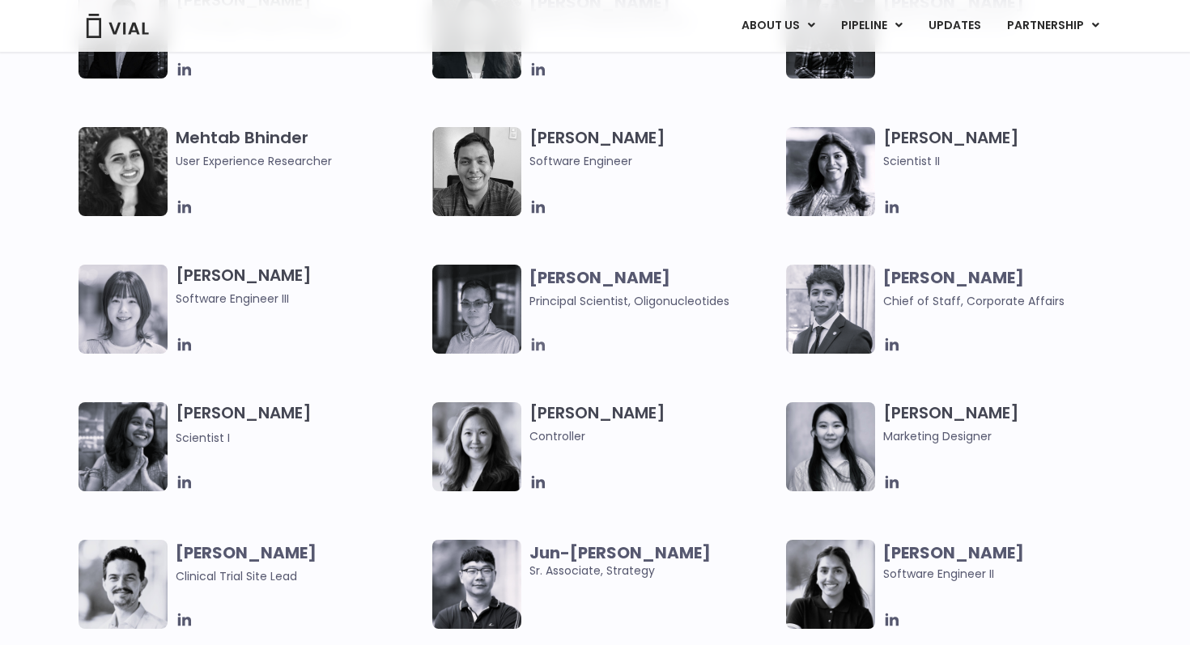
click at [541, 347] on icon at bounding box center [538, 345] width 18 height 18
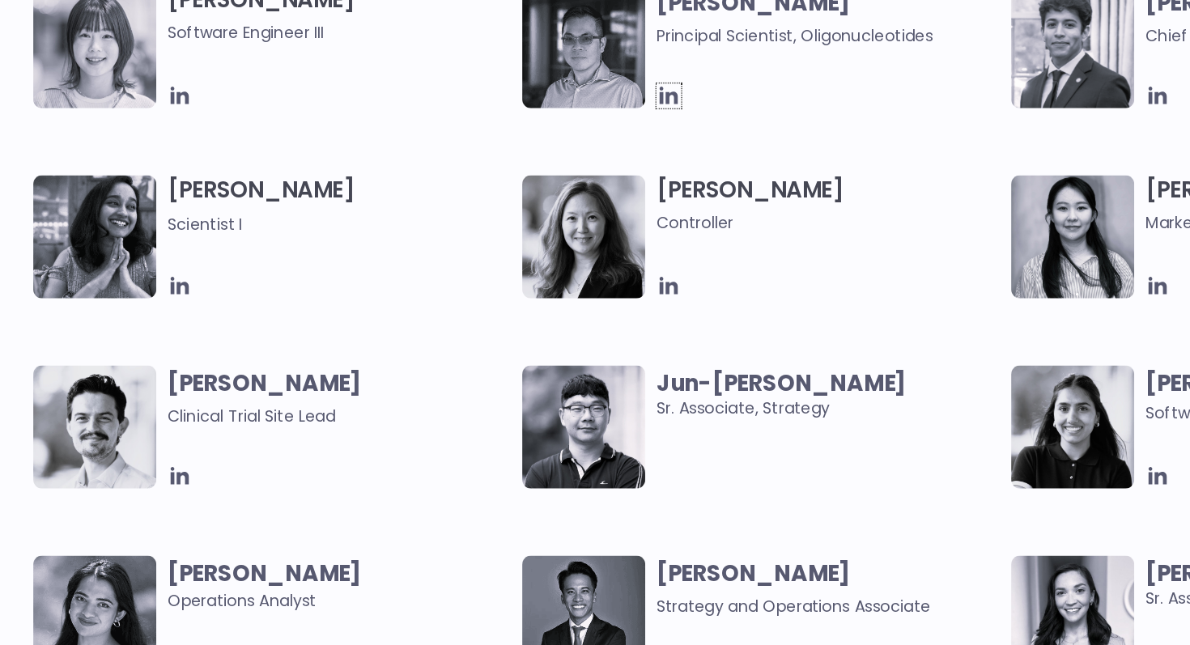
scroll to position [2712, 0]
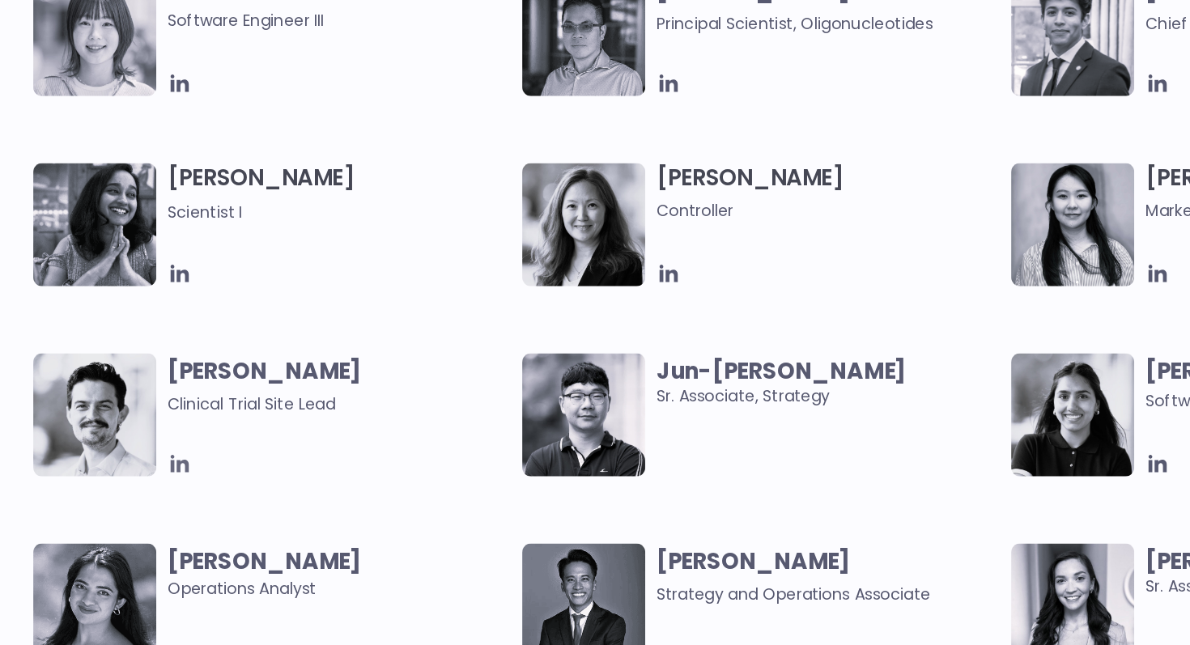
click at [179, 515] on icon at bounding box center [184, 513] width 13 height 13
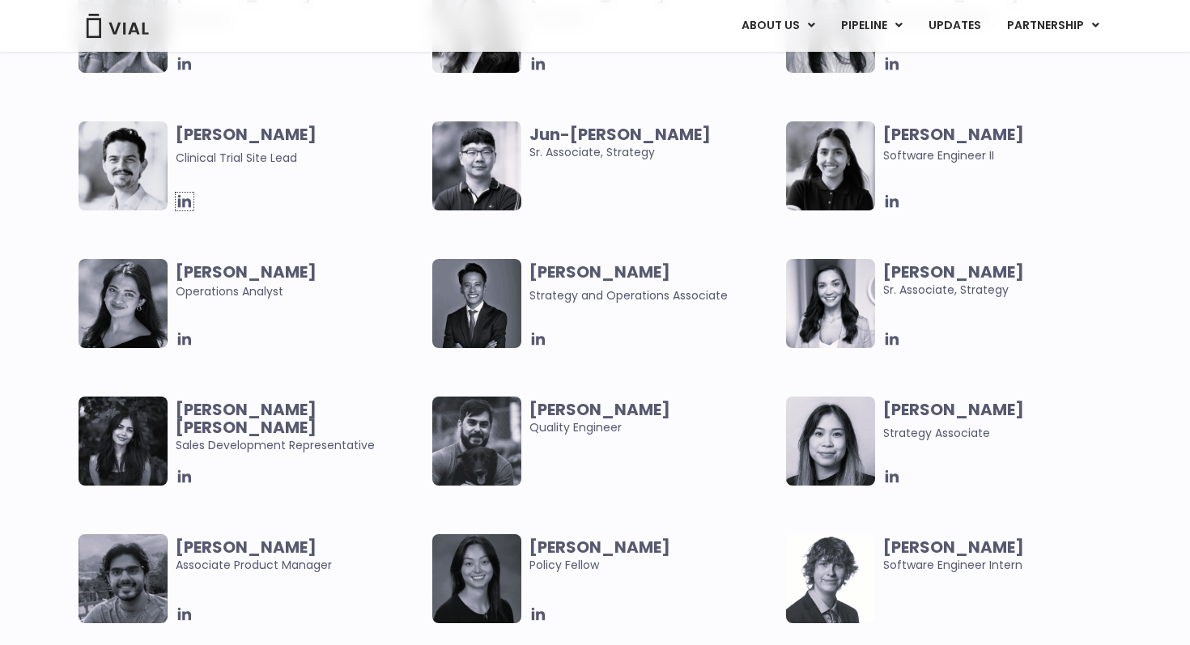
scroll to position [3027, 0]
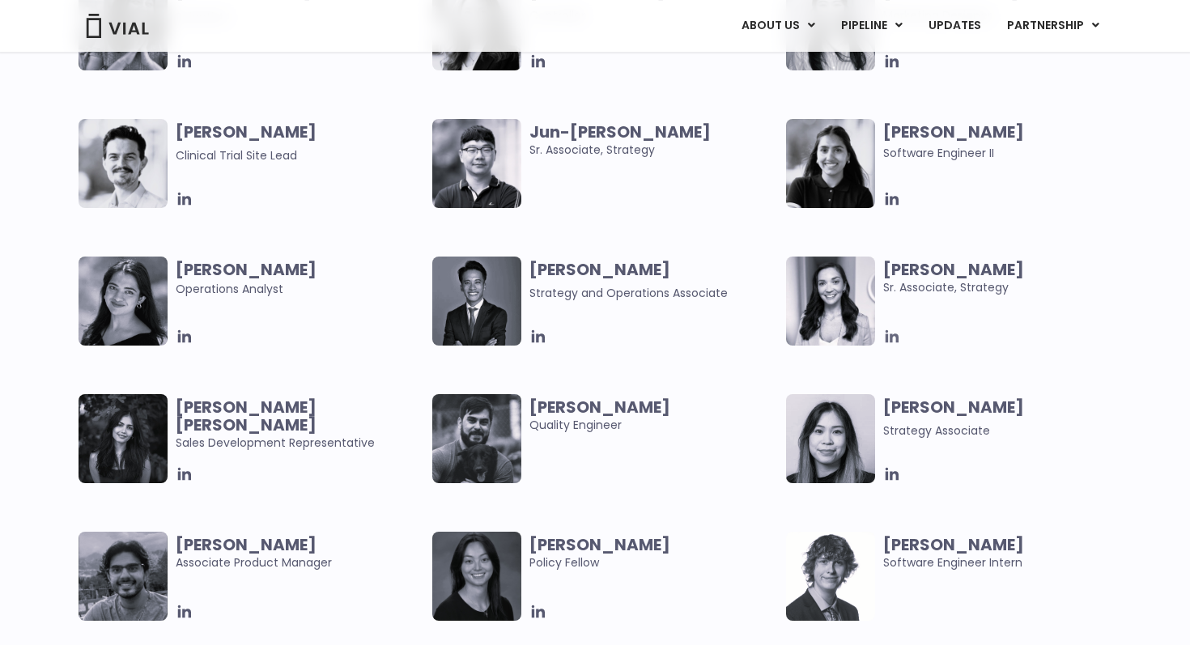
click at [894, 339] on icon at bounding box center [892, 337] width 18 height 18
click at [182, 475] on icon at bounding box center [185, 474] width 18 height 18
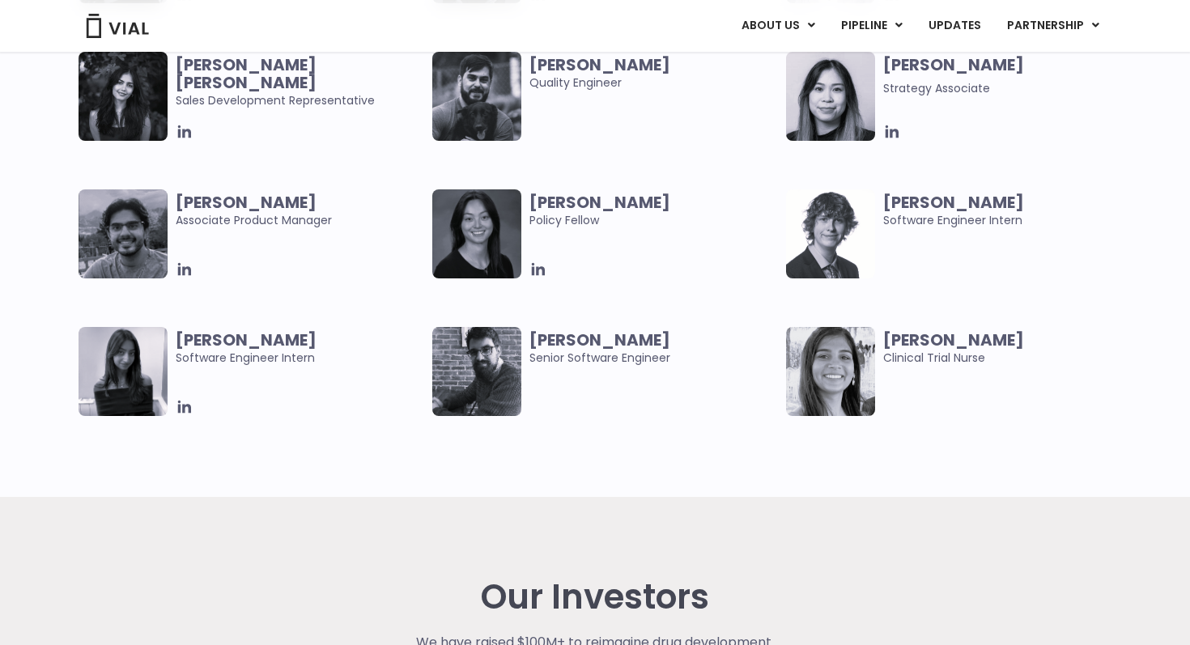
scroll to position [3371, 0]
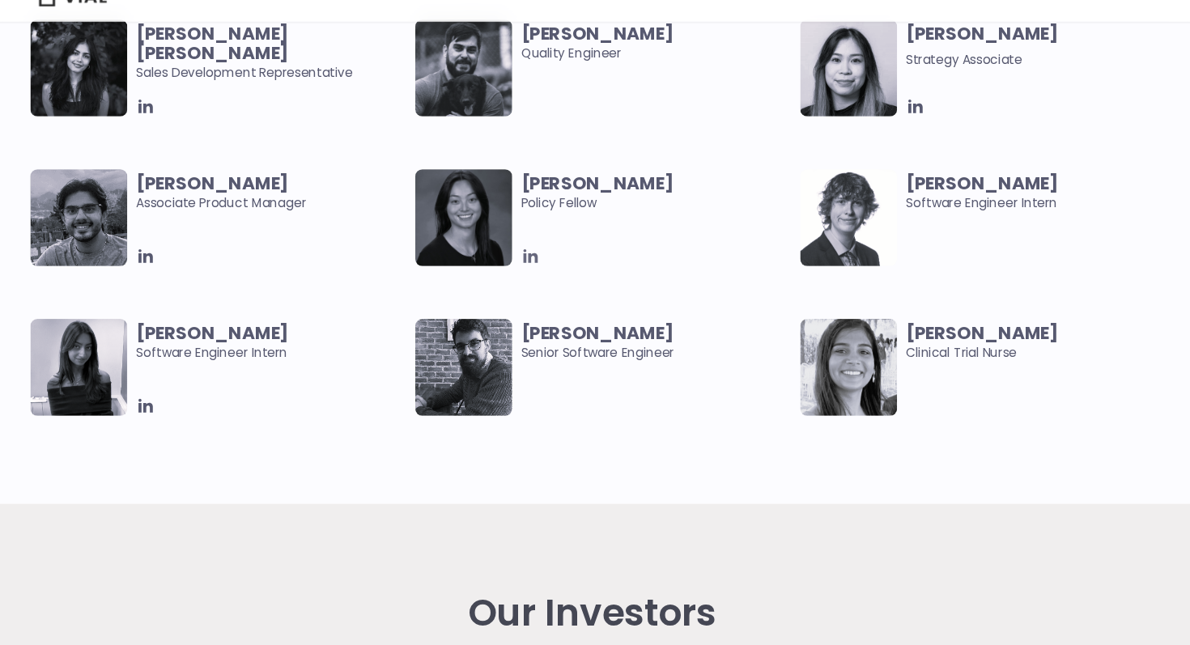
click at [543, 269] on icon at bounding box center [538, 267] width 13 height 13
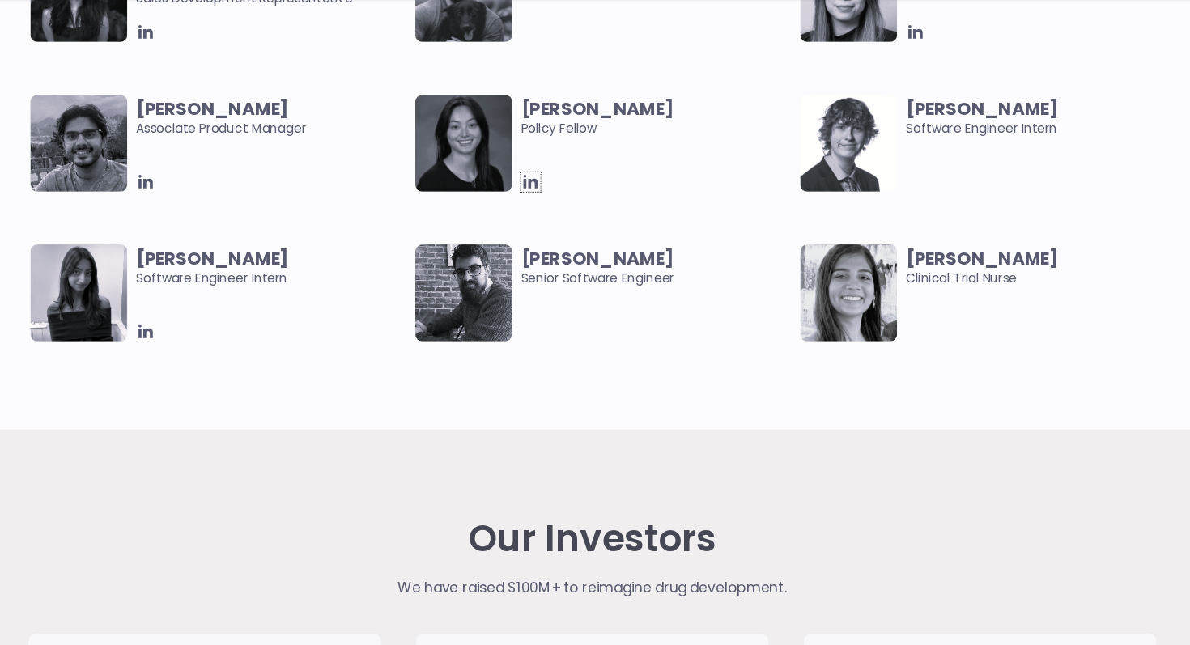
scroll to position [3455, 0]
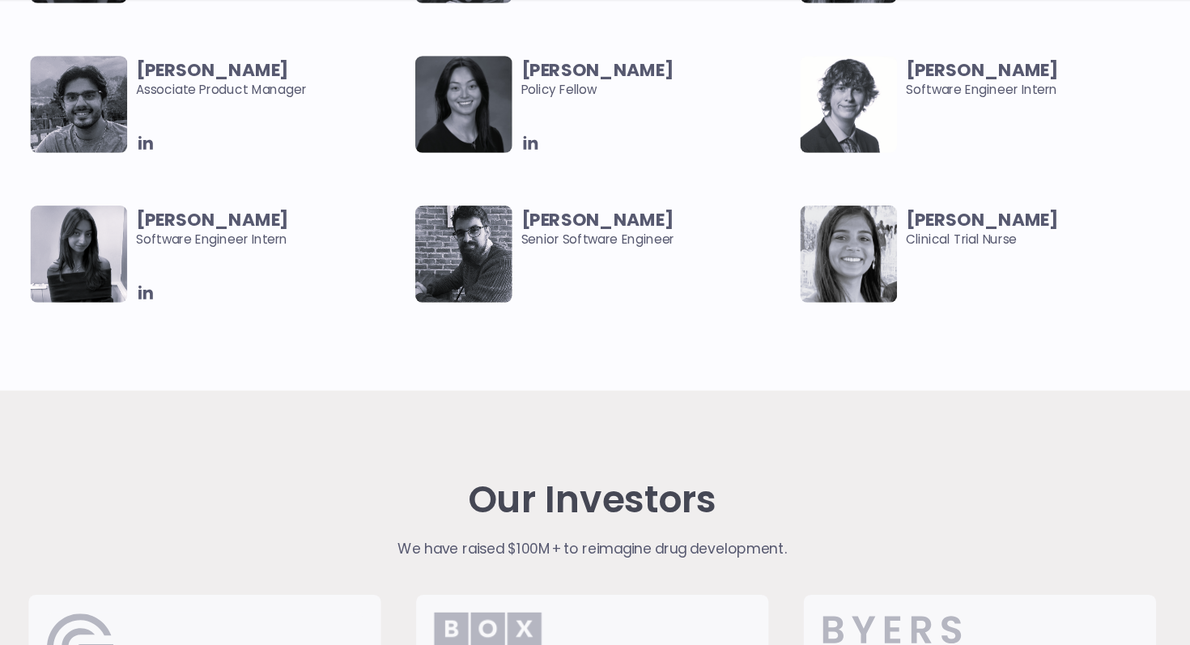
click at [610, 327] on div "Dugi Surdulli Senior Software Engineer" at bounding box center [657, 285] width 257 height 89
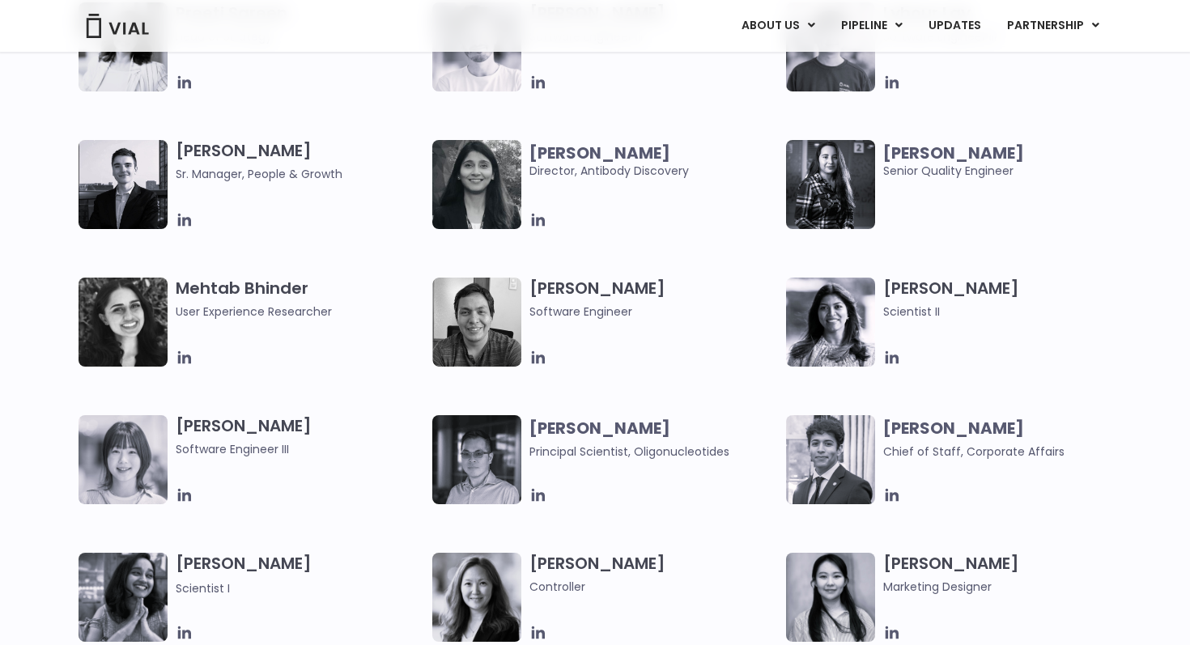
scroll to position [2617, 0]
